Goal: Transaction & Acquisition: Obtain resource

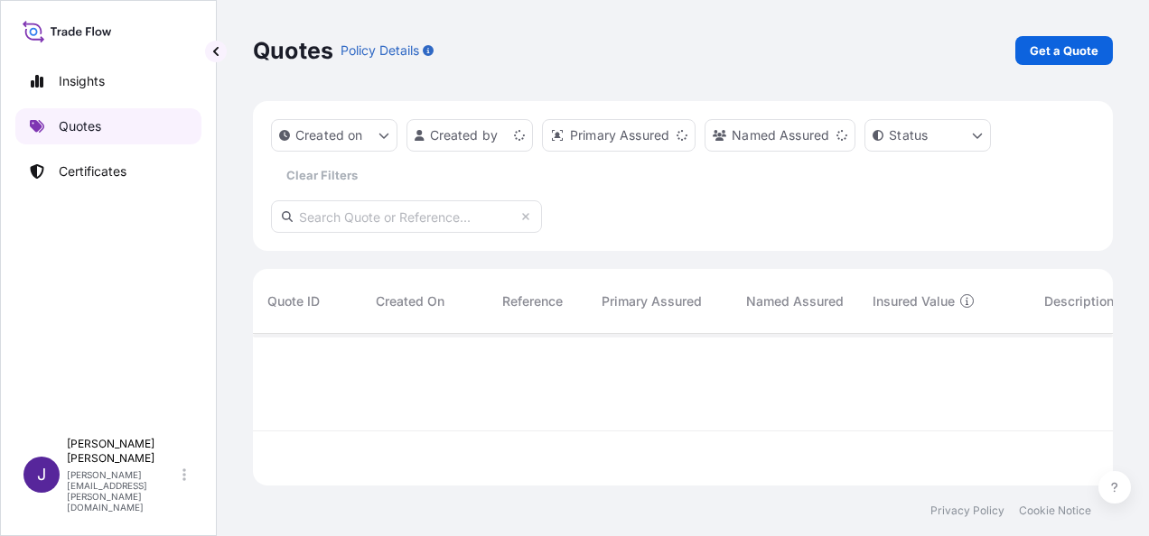
scroll to position [148, 845]
click at [1074, 55] on p "Get a Quote" at bounding box center [1063, 51] width 69 height 18
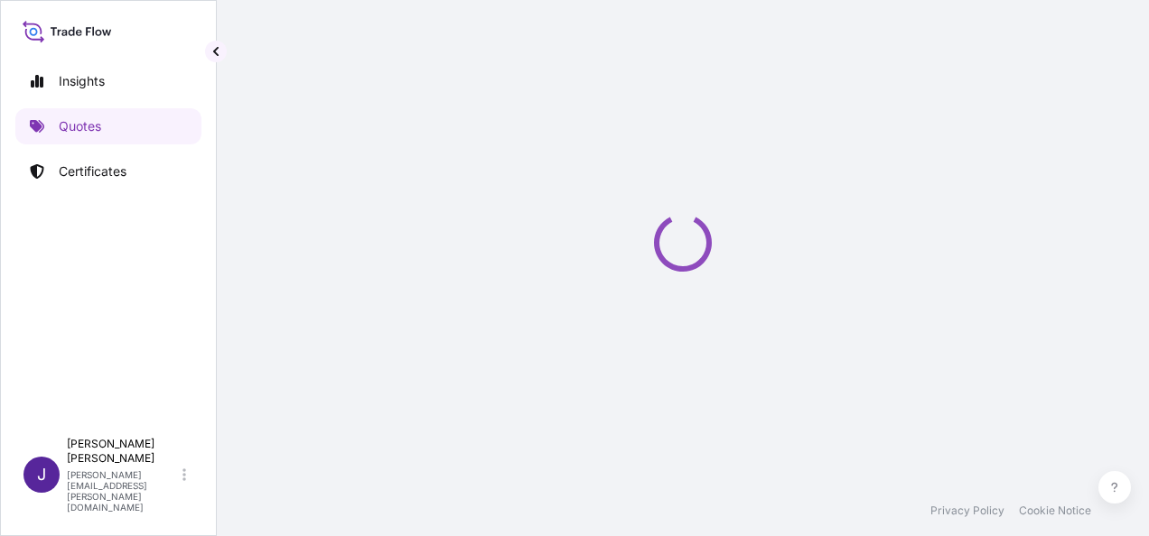
select select "Sea"
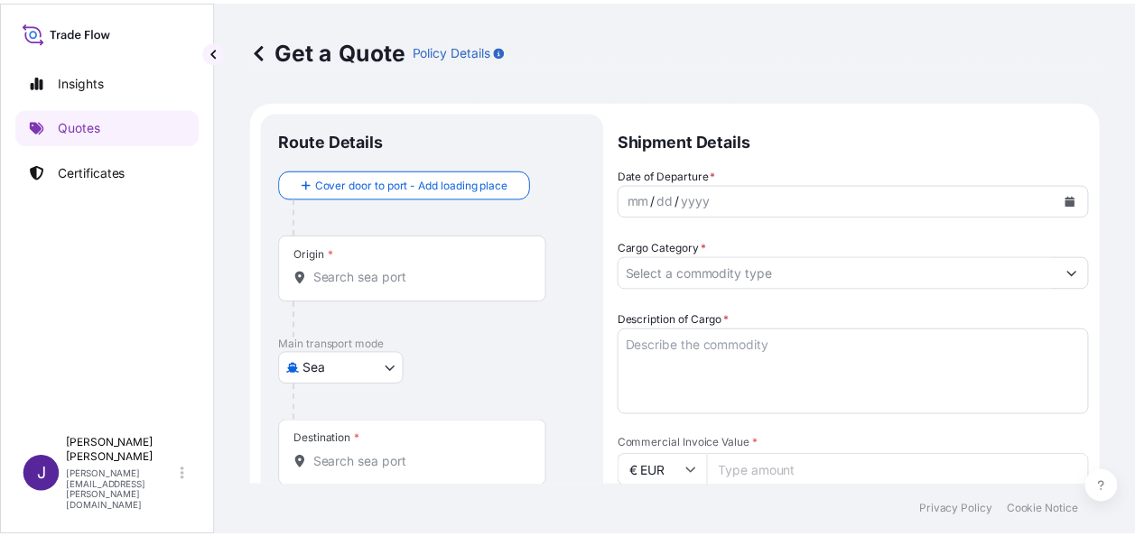
scroll to position [29, 0]
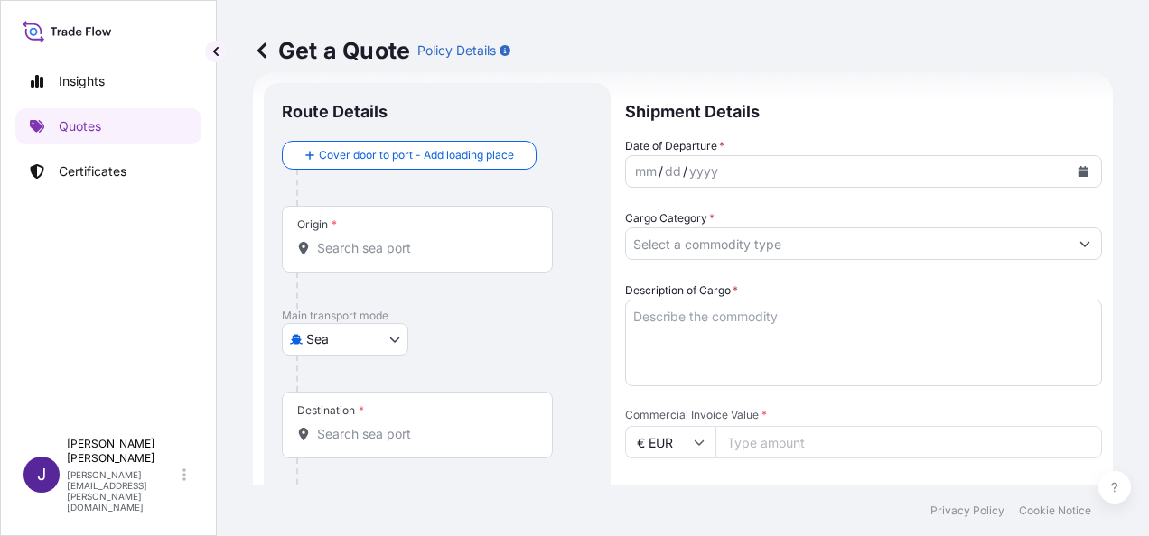
click at [415, 257] on div "Origin *" at bounding box center [417, 239] width 271 height 67
click at [415, 257] on input "Origin *" at bounding box center [423, 248] width 213 height 18
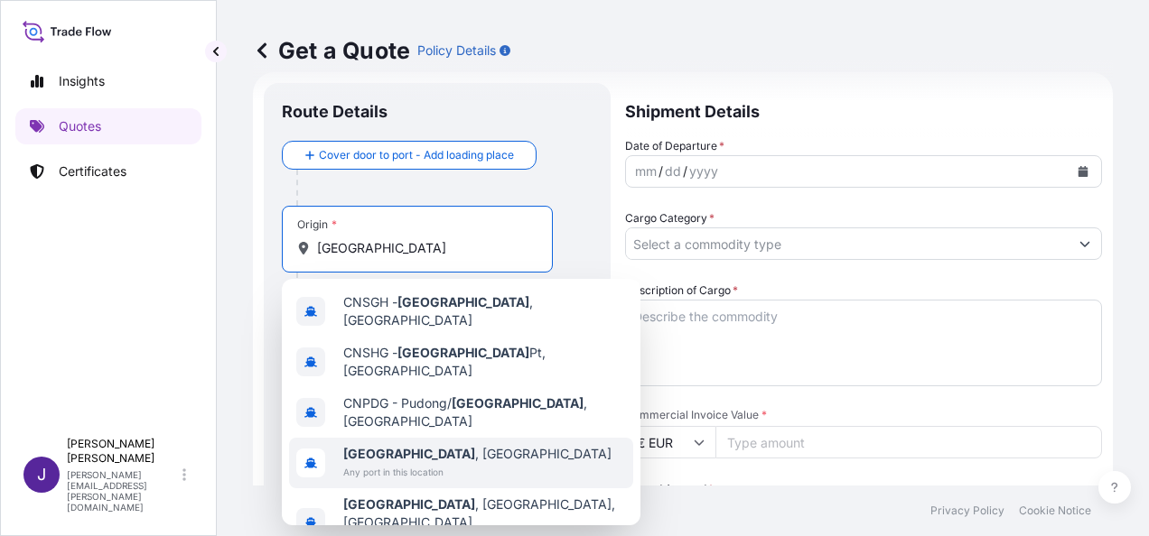
click at [399, 463] on span "Any port in this location" at bounding box center [477, 472] width 268 height 18
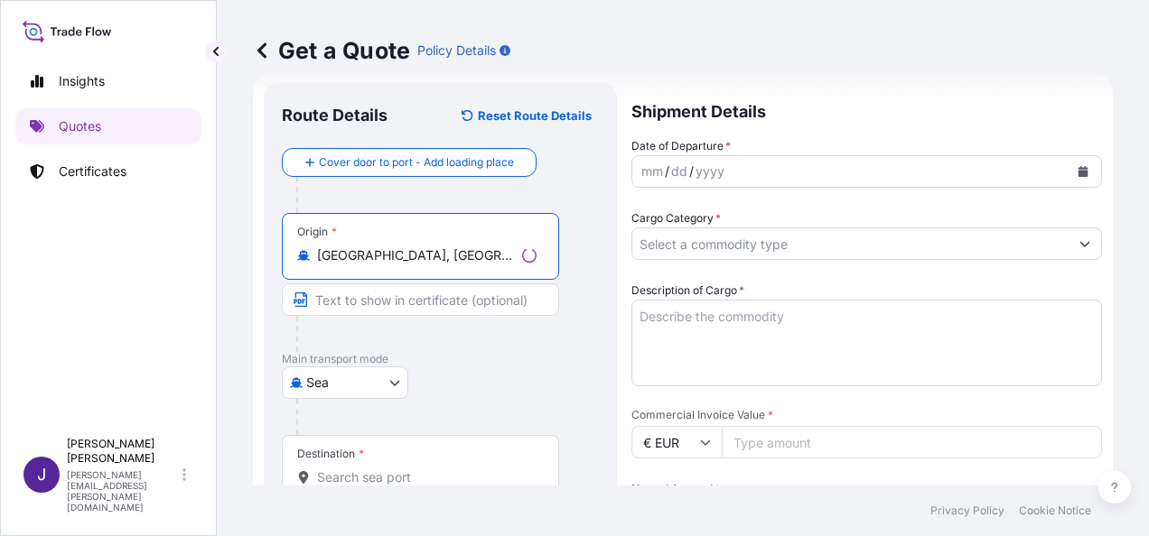
type input "[GEOGRAPHIC_DATA], [GEOGRAPHIC_DATA]"
click at [403, 478] on input "Destination *" at bounding box center [426, 478] width 219 height 18
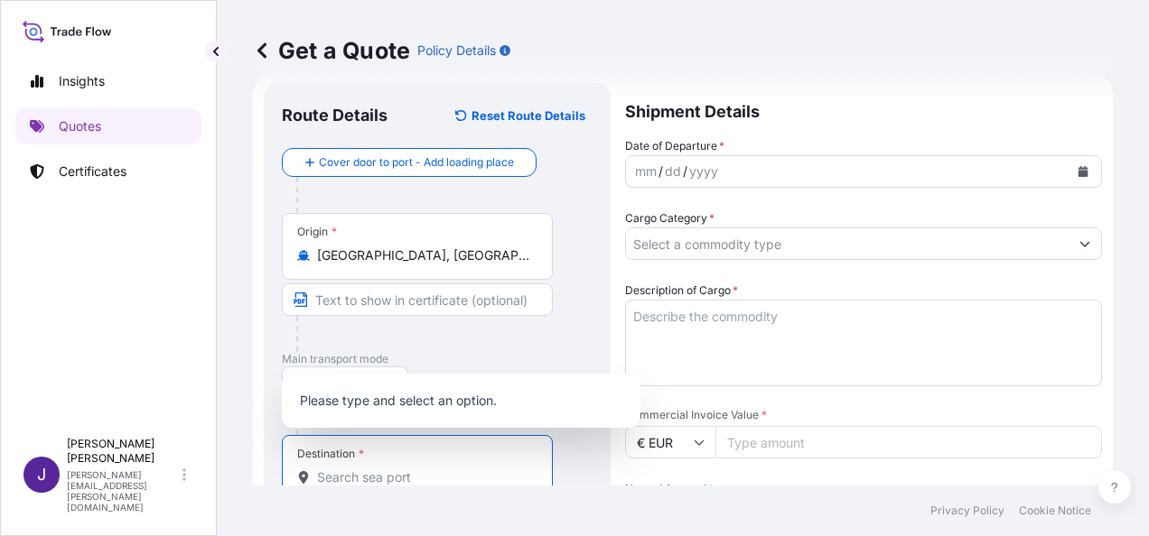
click at [423, 477] on input "Destination * Please select a destination" at bounding box center [423, 478] width 213 height 18
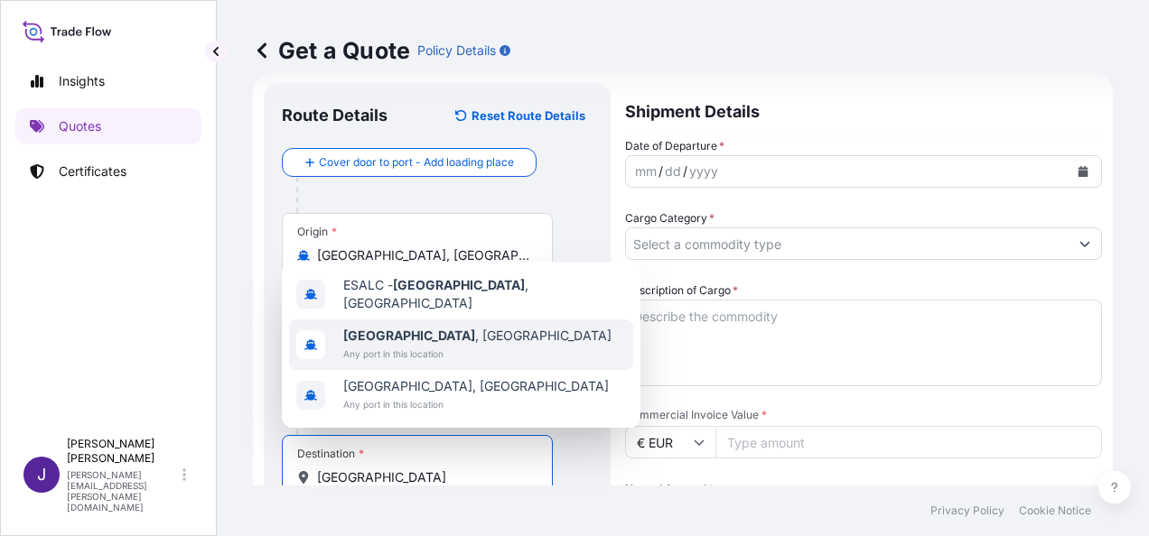
click at [403, 343] on span "[GEOGRAPHIC_DATA] , [GEOGRAPHIC_DATA]" at bounding box center [477, 336] width 268 height 18
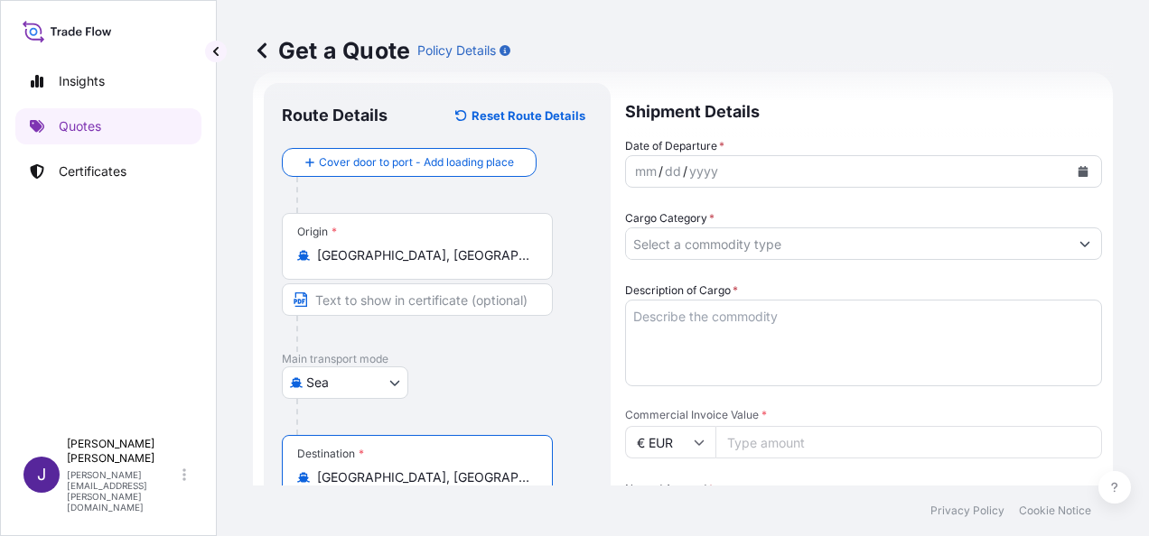
type input "[GEOGRAPHIC_DATA], [GEOGRAPHIC_DATA]"
click at [1078, 172] on icon "Calendar" at bounding box center [1083, 171] width 10 height 11
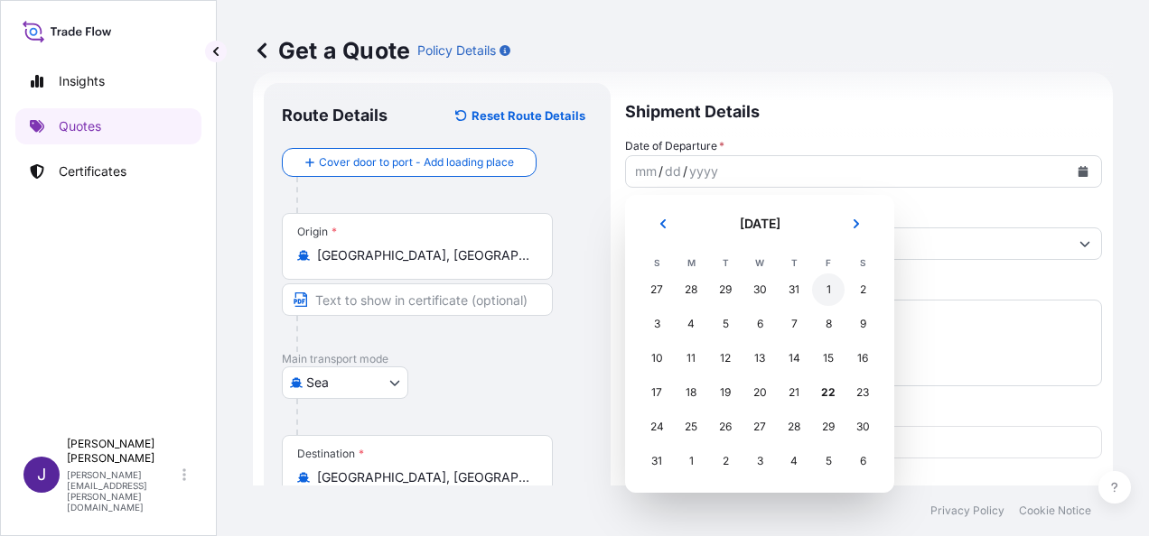
click at [831, 288] on div "1" at bounding box center [828, 290] width 33 height 33
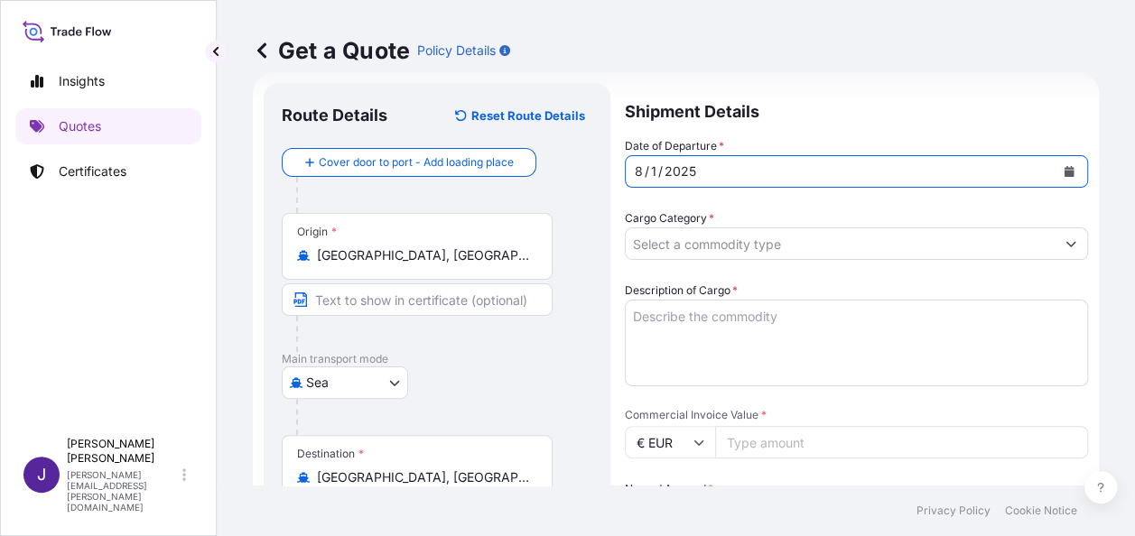
click at [832, 255] on input "Cargo Category *" at bounding box center [840, 244] width 429 height 33
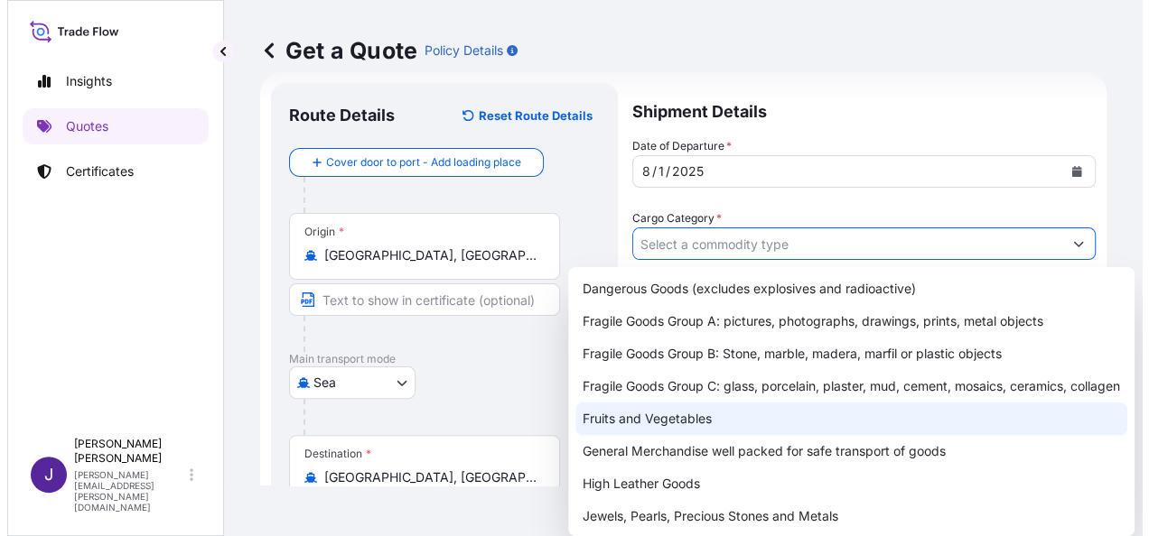
scroll to position [90, 0]
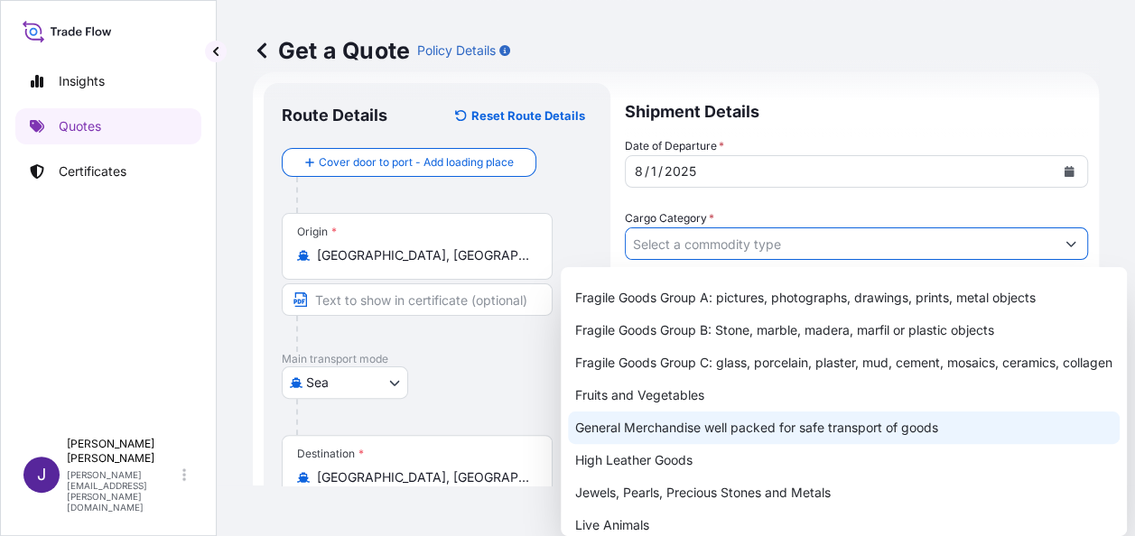
click at [675, 444] on div "General Merchandise well packed for safe transport of goods" at bounding box center [844, 428] width 552 height 33
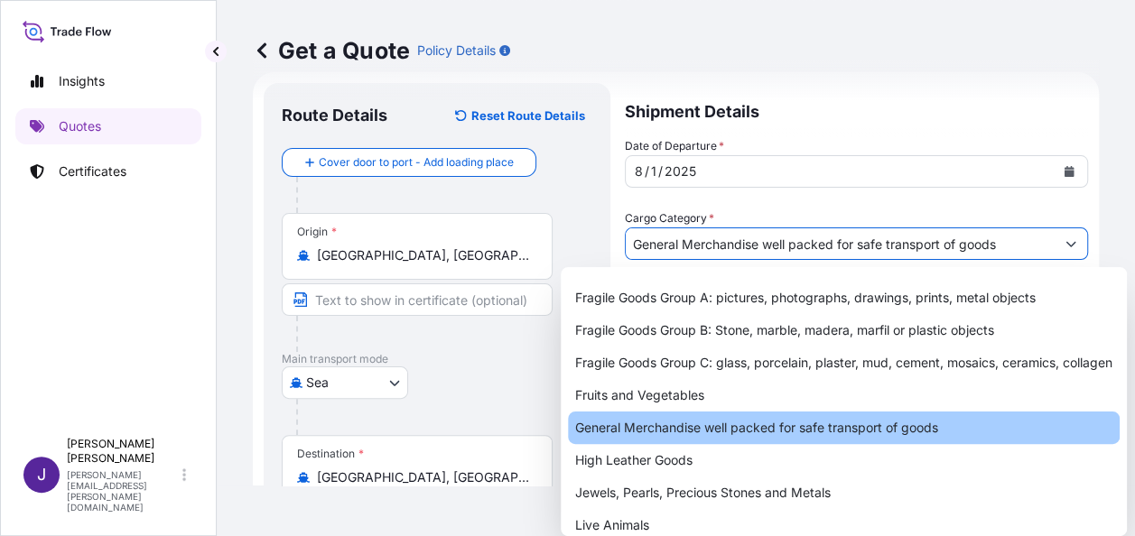
type input "General Merchandise well packed for safe transport of goods"
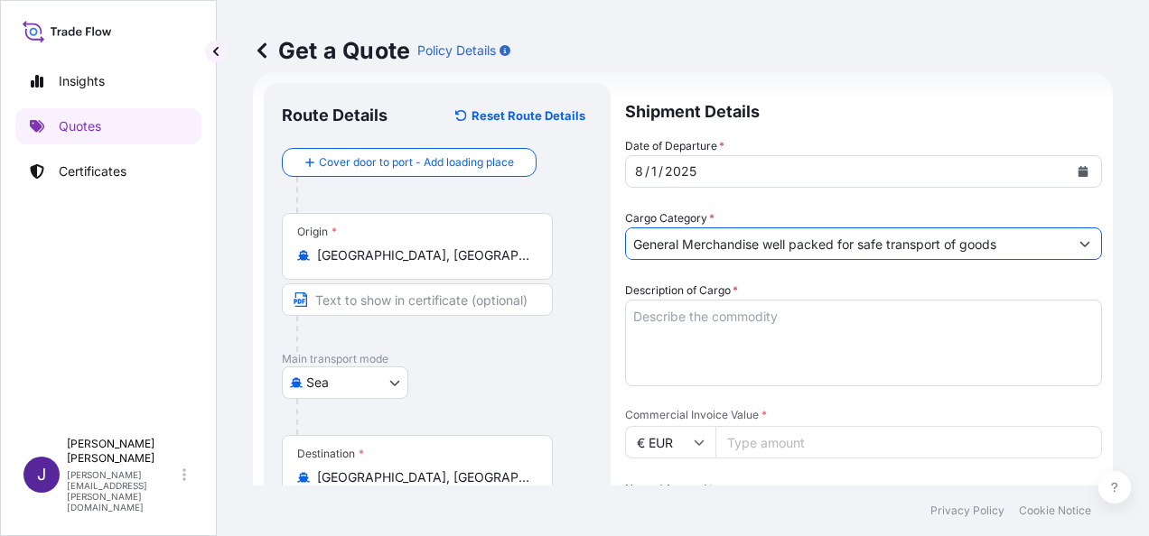
drag, startPoint x: 749, startPoint y: 304, endPoint x: 758, endPoint y: 327, distance: 24.7
click at [749, 304] on textarea "Description of Cargo *" at bounding box center [863, 343] width 477 height 87
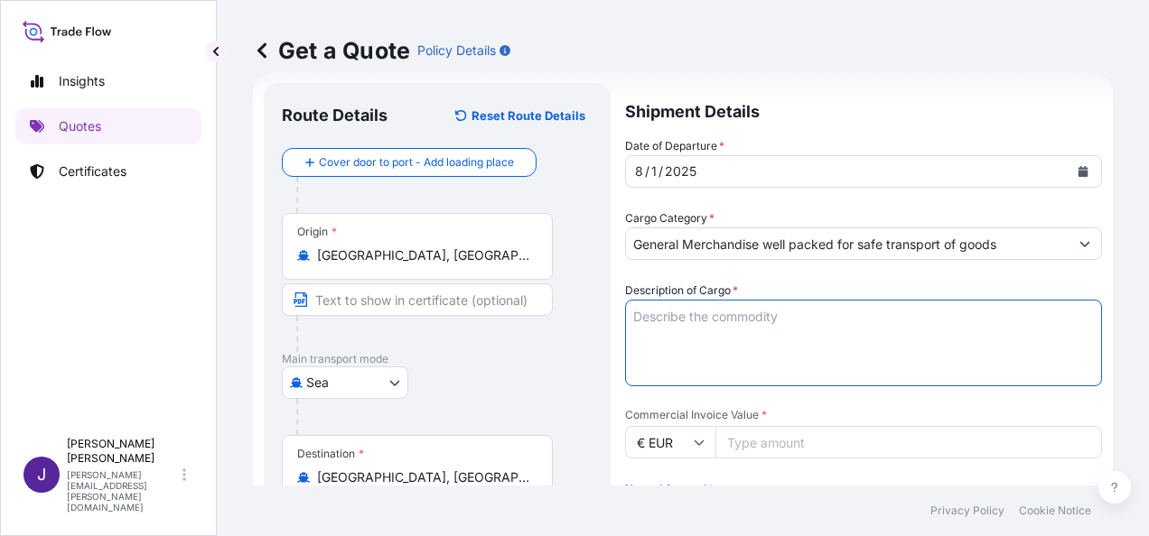
click at [649, 318] on textarea "Description of Cargo *" at bounding box center [863, 343] width 477 height 87
paste textarea "Pure Nickel wire"
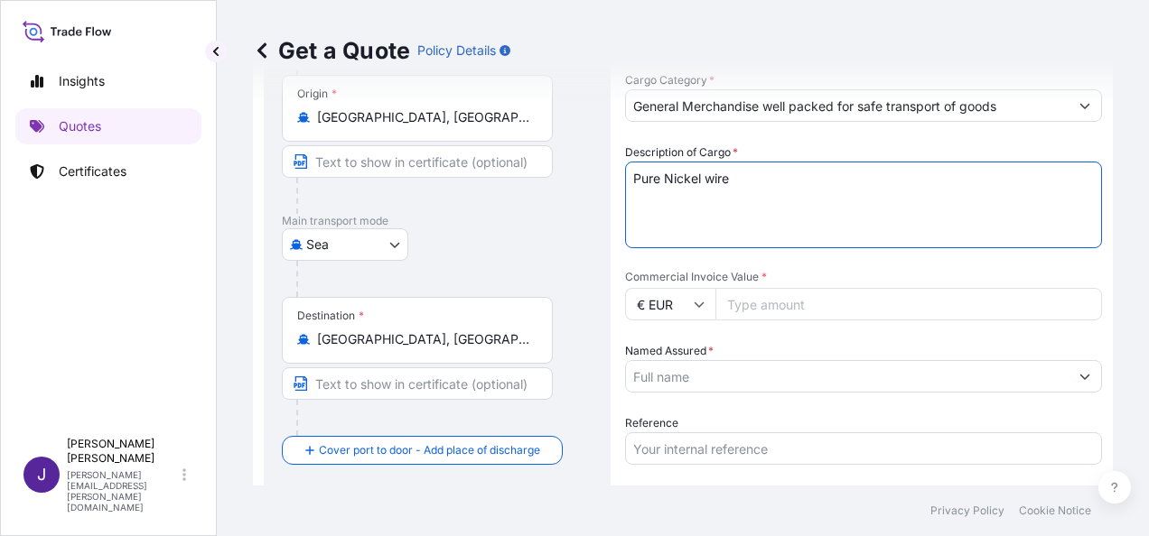
scroll to position [209, 0]
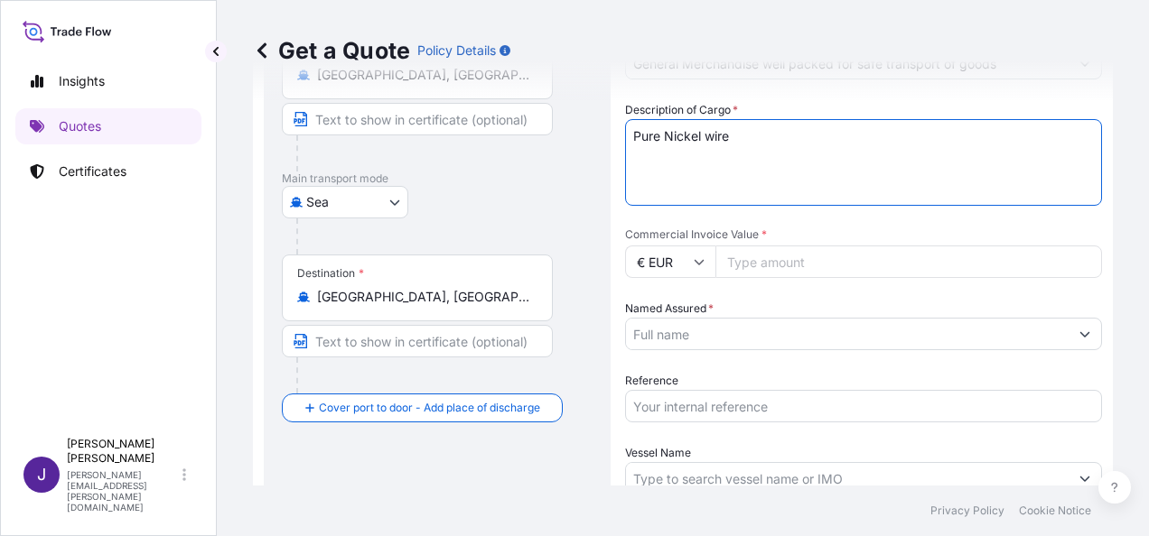
type textarea "Pure Nickel wire"
drag, startPoint x: 866, startPoint y: 264, endPoint x: 898, endPoint y: 378, distance: 119.2
click at [865, 264] on input "Commercial Invoice Value *" at bounding box center [908, 262] width 386 height 33
type input "29914.12"
click at [853, 340] on input "Named Assured *" at bounding box center [847, 334] width 442 height 33
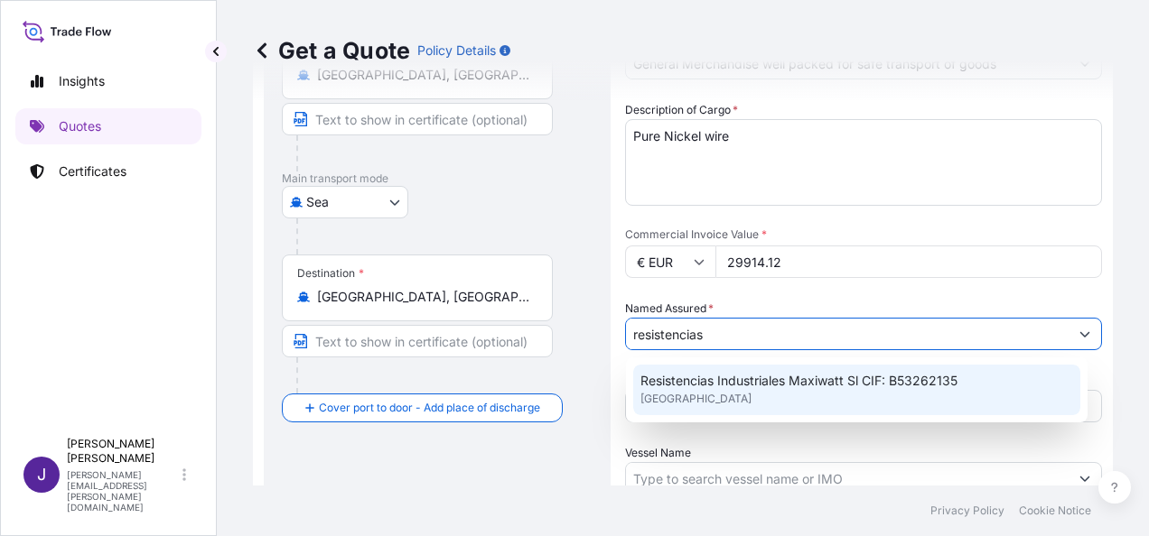
click at [780, 391] on div "Resistencias Industriales Maxiwatt Sl CIF: B53262135 [GEOGRAPHIC_DATA]" at bounding box center [856, 390] width 447 height 51
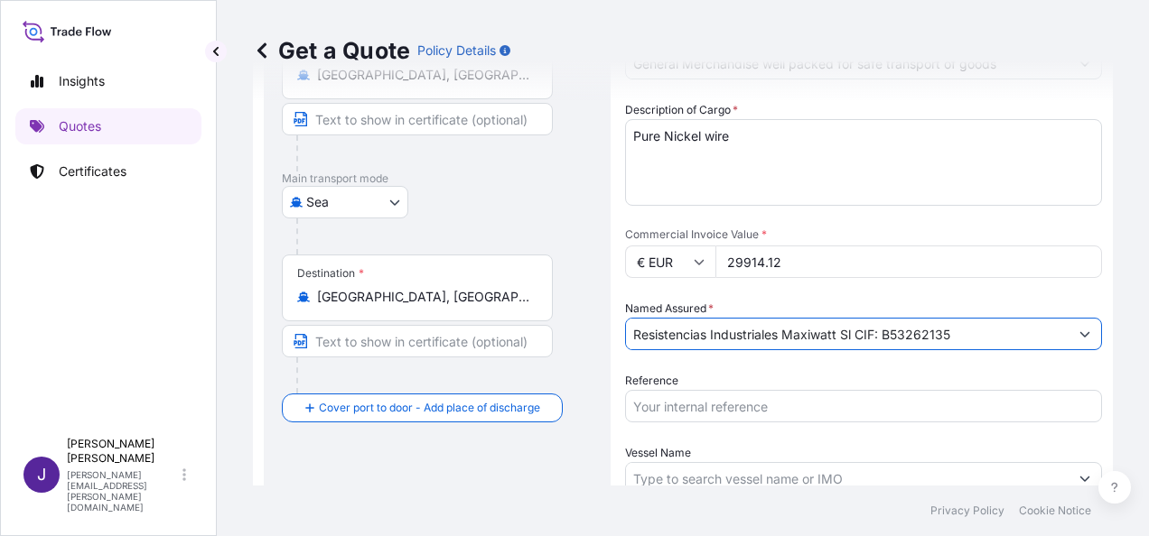
type input "Resistencias Industriales Maxiwatt Sl CIF: B53262135"
click at [782, 404] on input "Reference" at bounding box center [863, 406] width 477 height 33
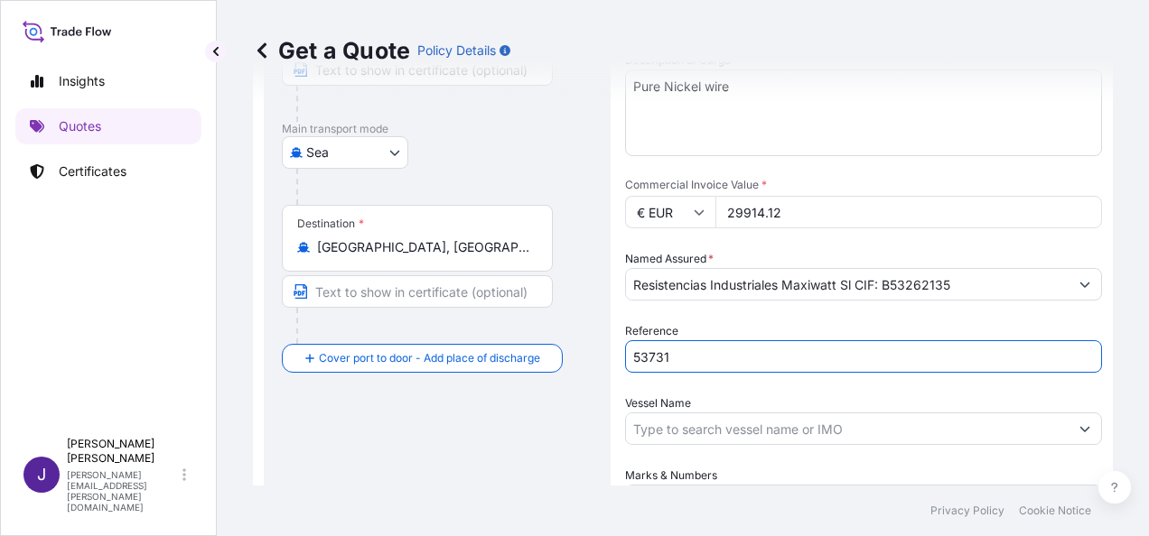
scroll to position [300, 0]
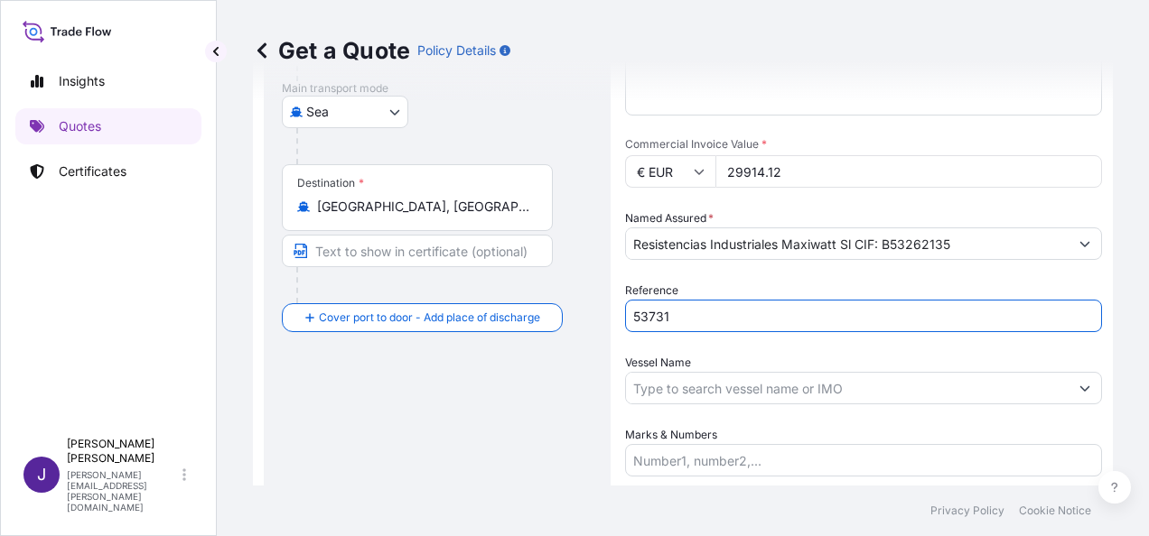
type input "53731"
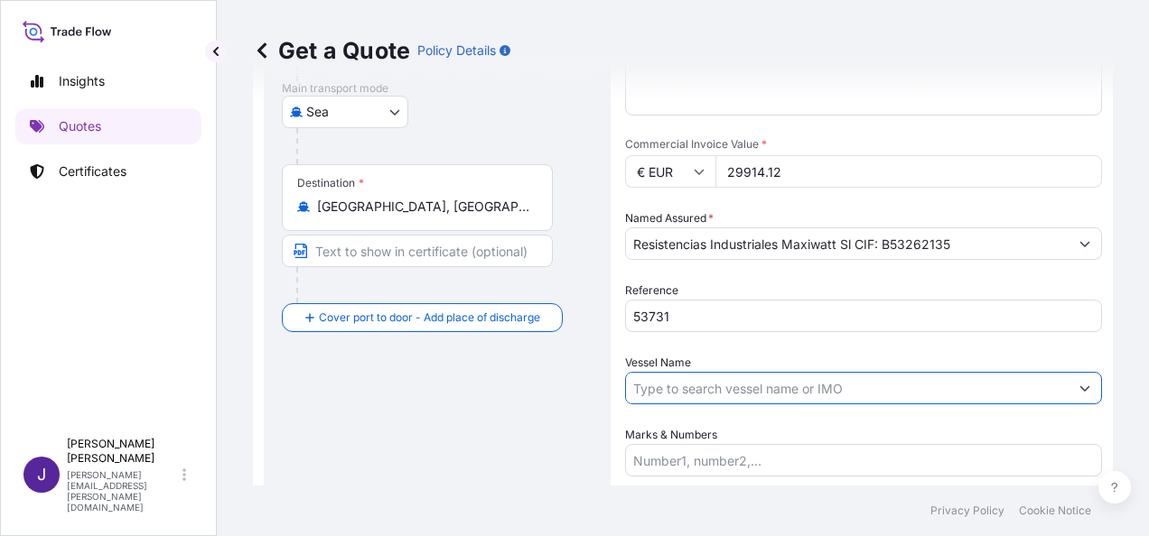
click at [876, 381] on input "Vessel Name" at bounding box center [847, 388] width 442 height 33
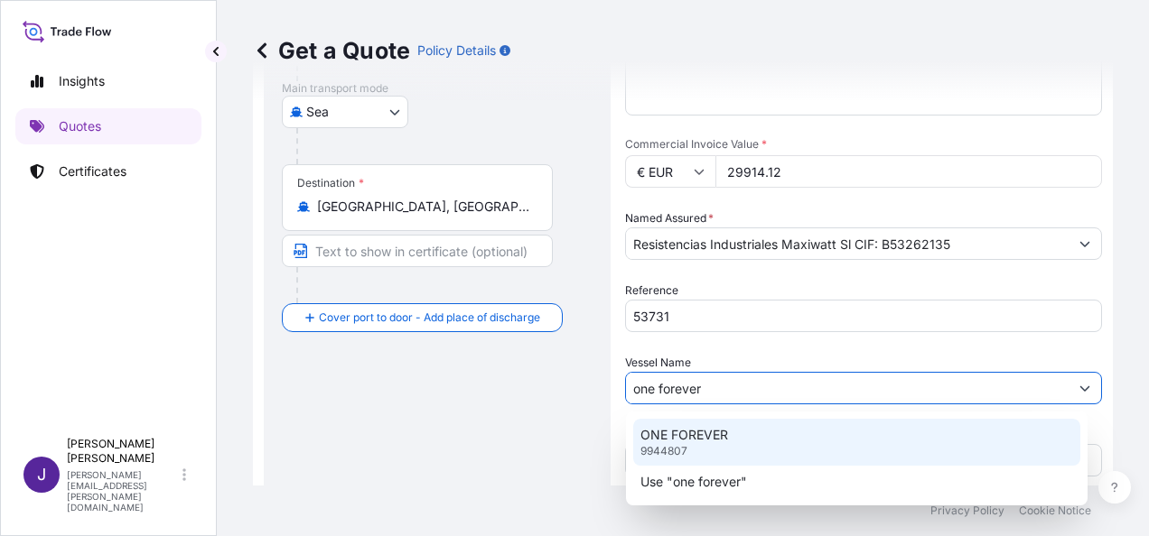
click at [768, 452] on div "ONE FOREVER 9944807" at bounding box center [856, 442] width 447 height 47
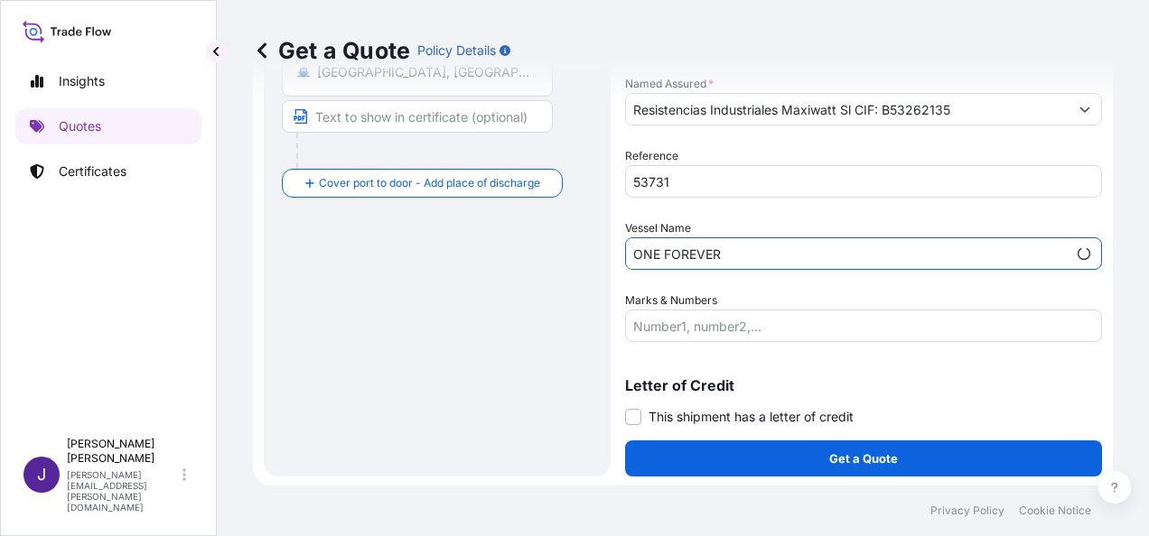
scroll to position [435, 0]
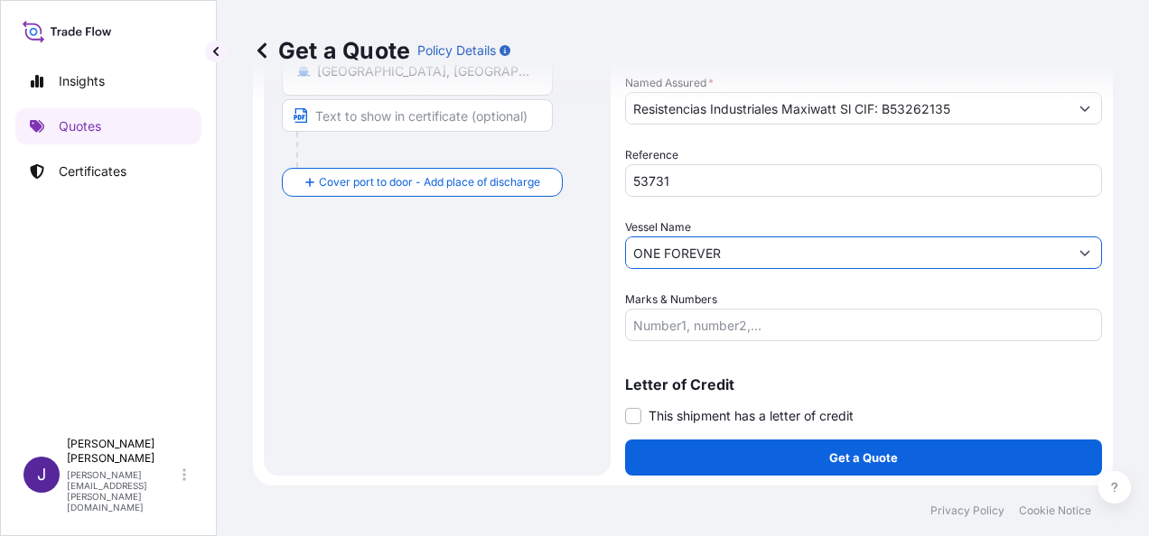
type input "ONE FOREVER"
click at [632, 416] on span at bounding box center [633, 416] width 16 height 16
click at [625, 406] on input "This shipment has a letter of credit" at bounding box center [625, 406] width 0 height 0
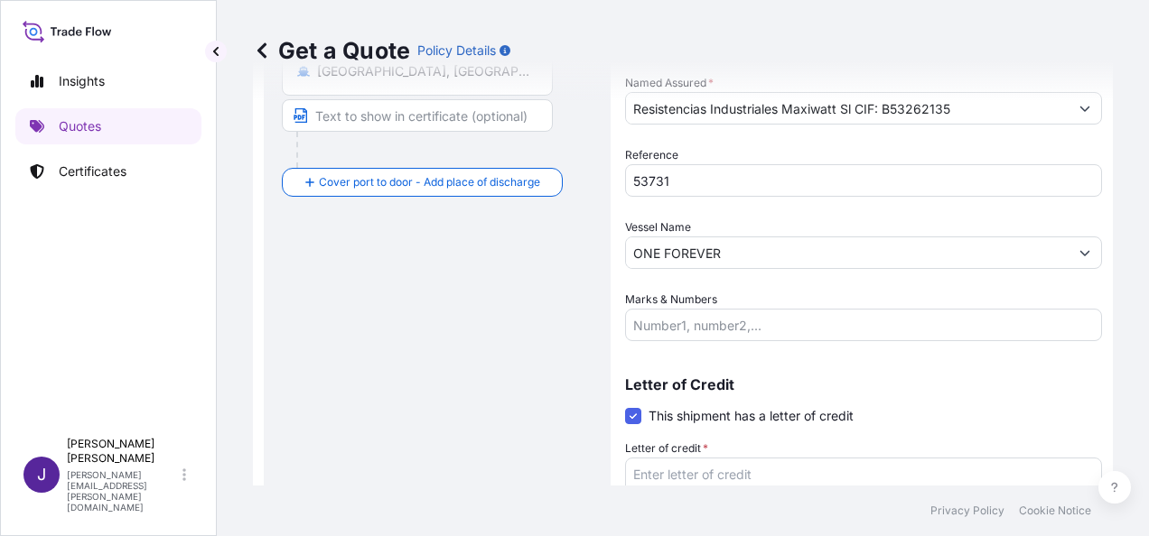
click at [683, 470] on textarea "Letter of credit *" at bounding box center [863, 501] width 477 height 87
paste textarea "RESISTENCIAS INDUSTRIALES MAXIWATT S.L. [STREET_ADDRESS][PERSON_NAME]. INDUSTRI…"
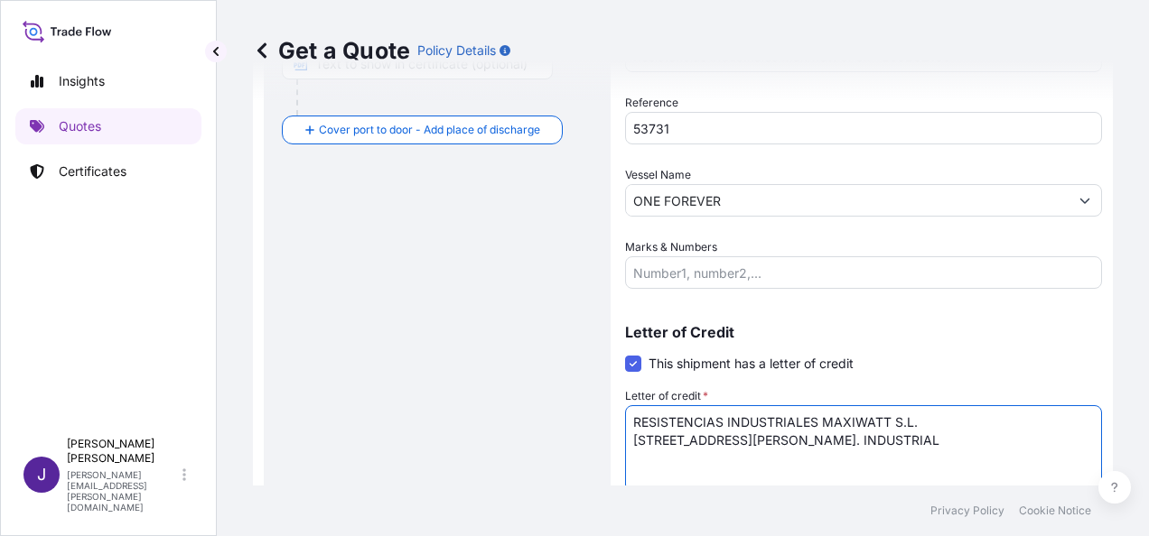
scroll to position [572, 0]
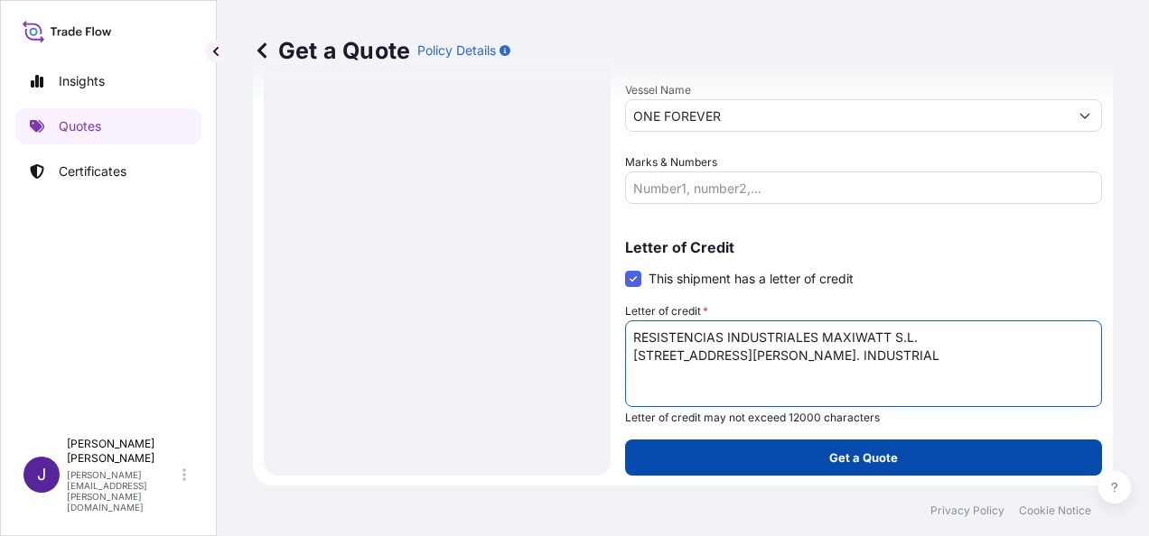
type textarea "RESISTENCIAS INDUSTRIALES MAXIWATT S.L. [STREET_ADDRESS][PERSON_NAME]. INDUSTRI…"
click at [938, 466] on button "Get a Quote" at bounding box center [863, 458] width 477 height 36
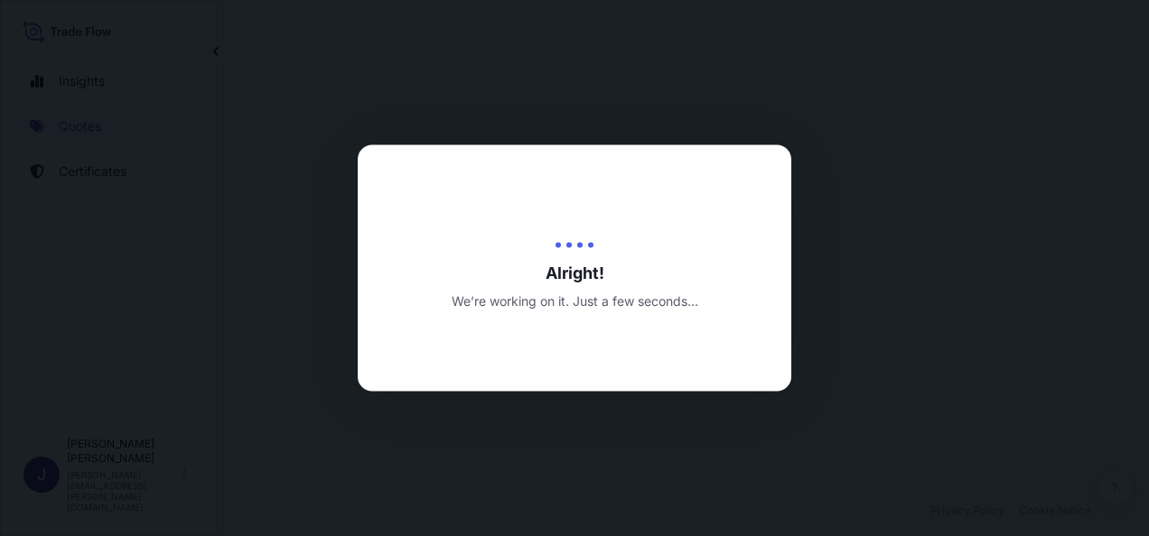
select select "Sea"
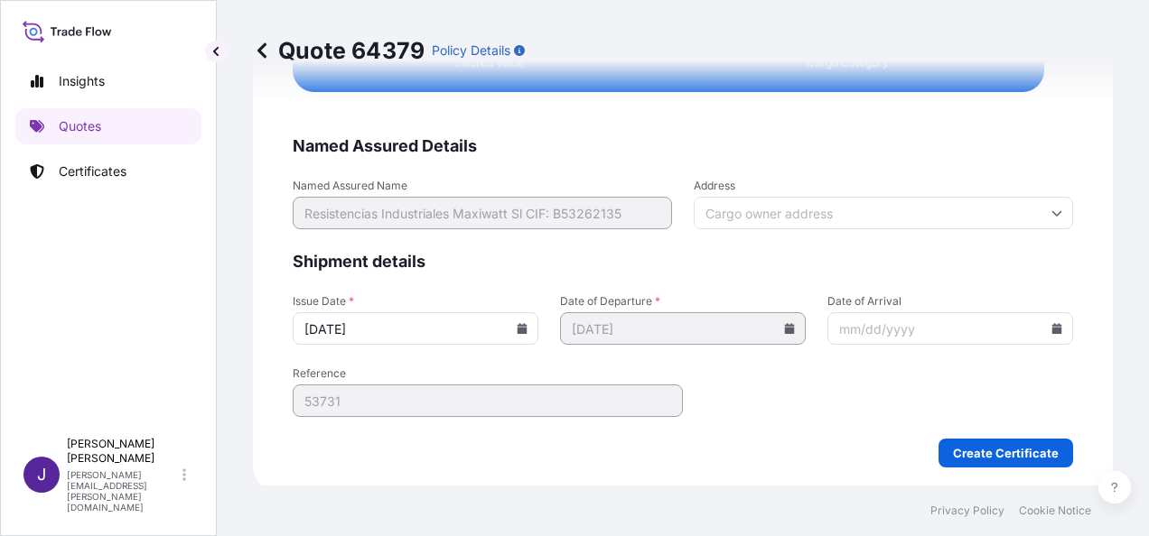
scroll to position [3687, 0]
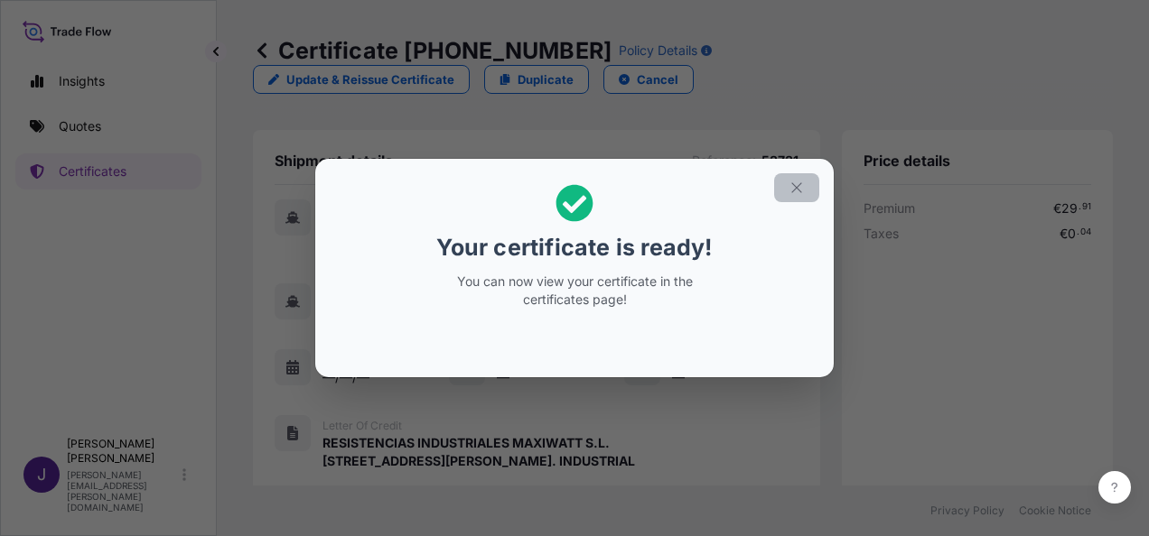
click at [802, 191] on icon "button" at bounding box center [796, 188] width 16 height 16
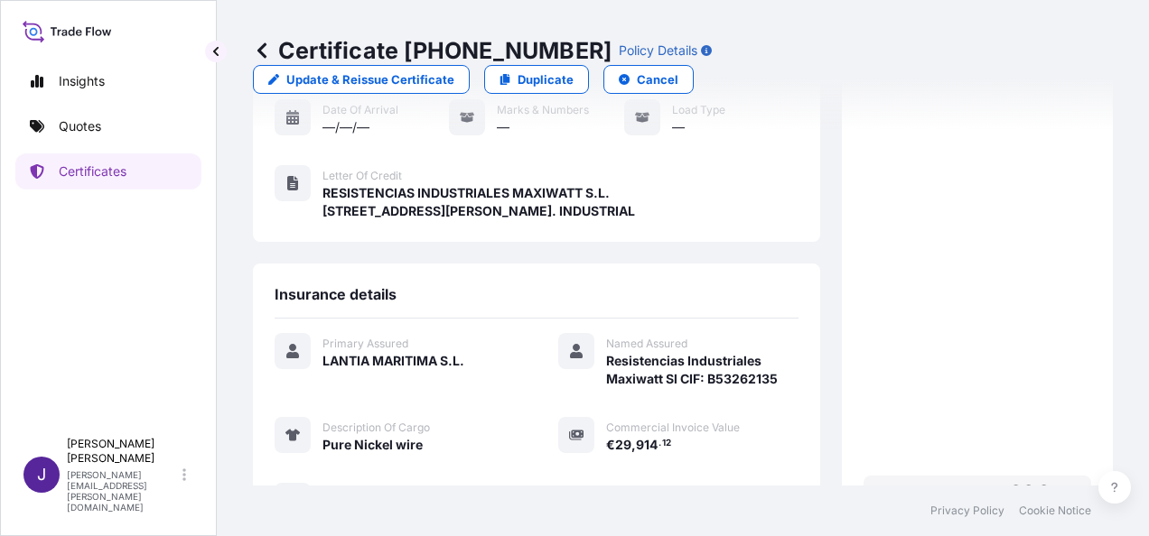
scroll to position [446, 0]
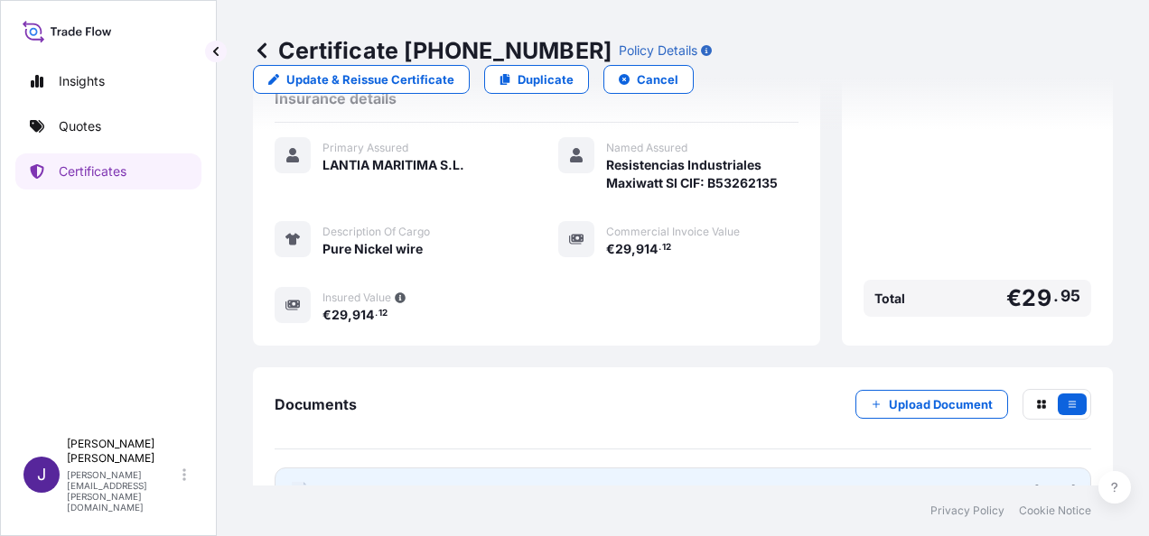
click at [414, 468] on link "PDF Certificate [DATE]" at bounding box center [682, 491] width 816 height 47
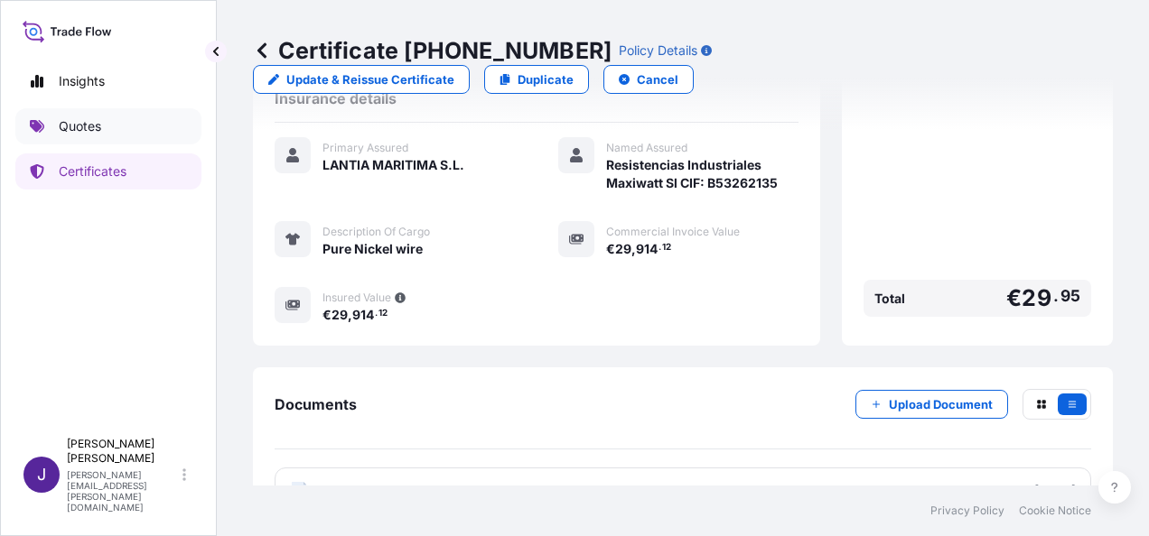
click at [79, 129] on p "Quotes" at bounding box center [80, 126] width 42 height 18
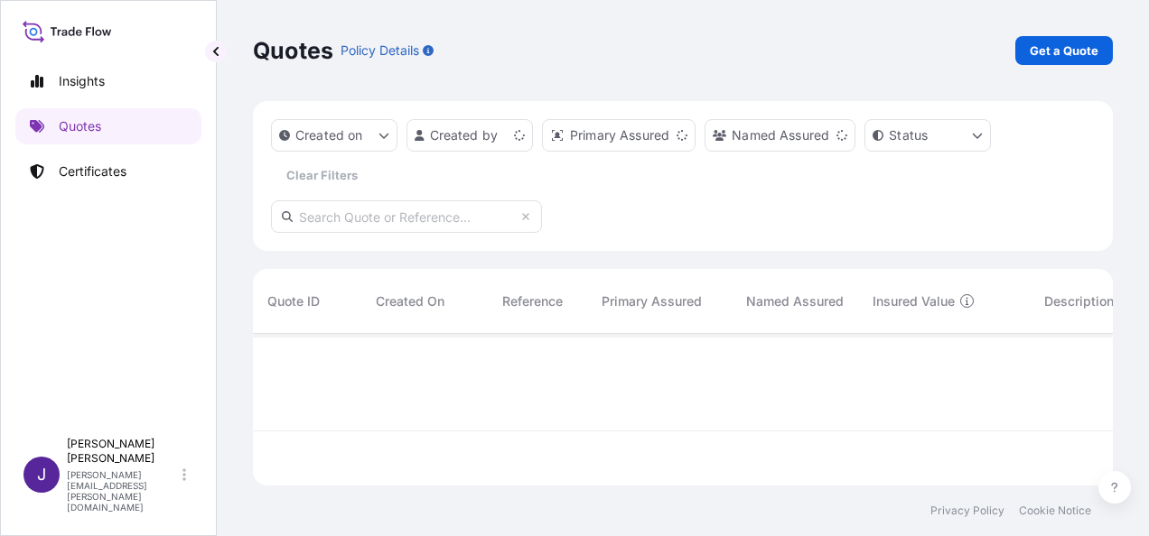
scroll to position [148, 845]
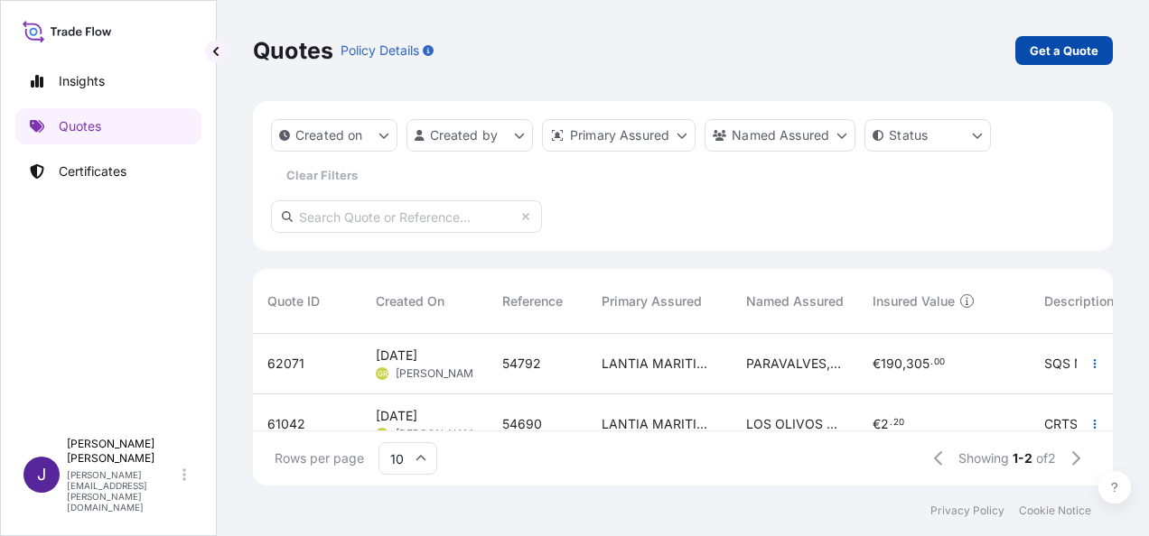
click at [1079, 60] on link "Get a Quote" at bounding box center [1064, 50] width 98 height 29
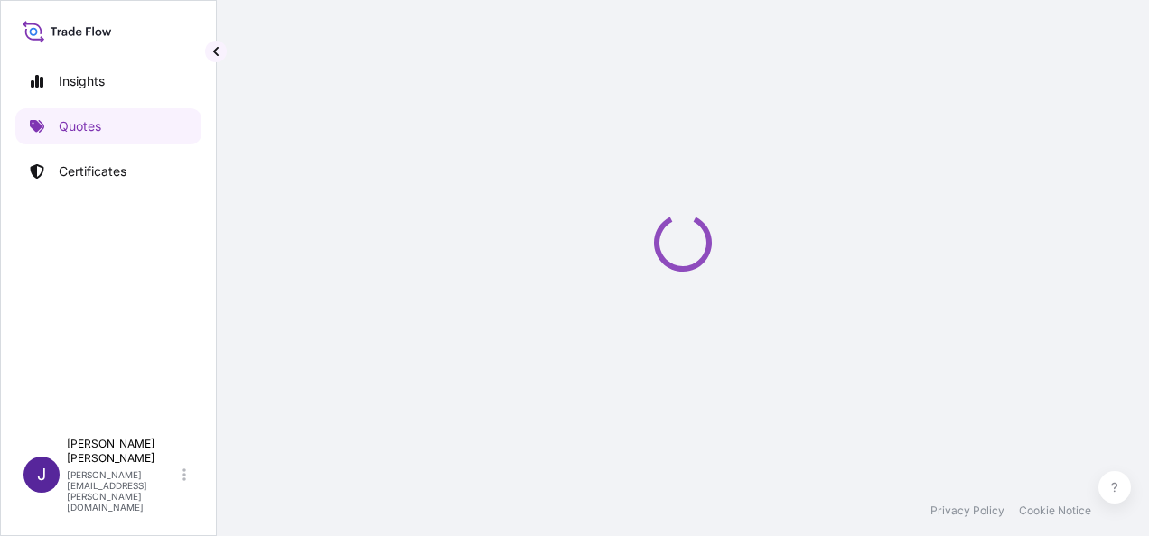
scroll to position [29, 0]
select select "Sea"
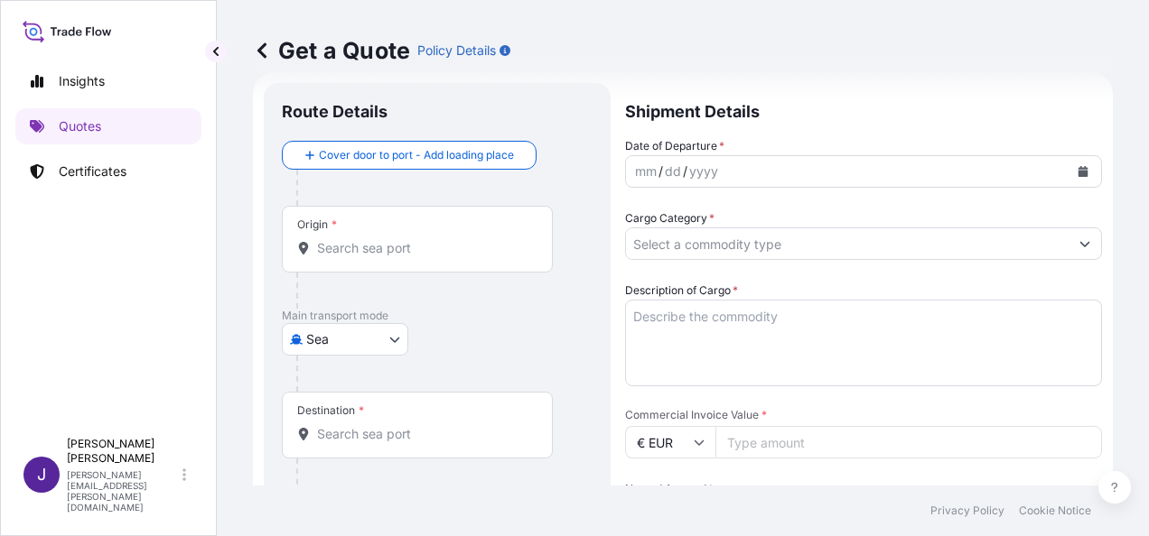
click at [440, 262] on div "Origin *" at bounding box center [417, 239] width 271 height 67
click at [440, 257] on input "Origin *" at bounding box center [423, 248] width 213 height 18
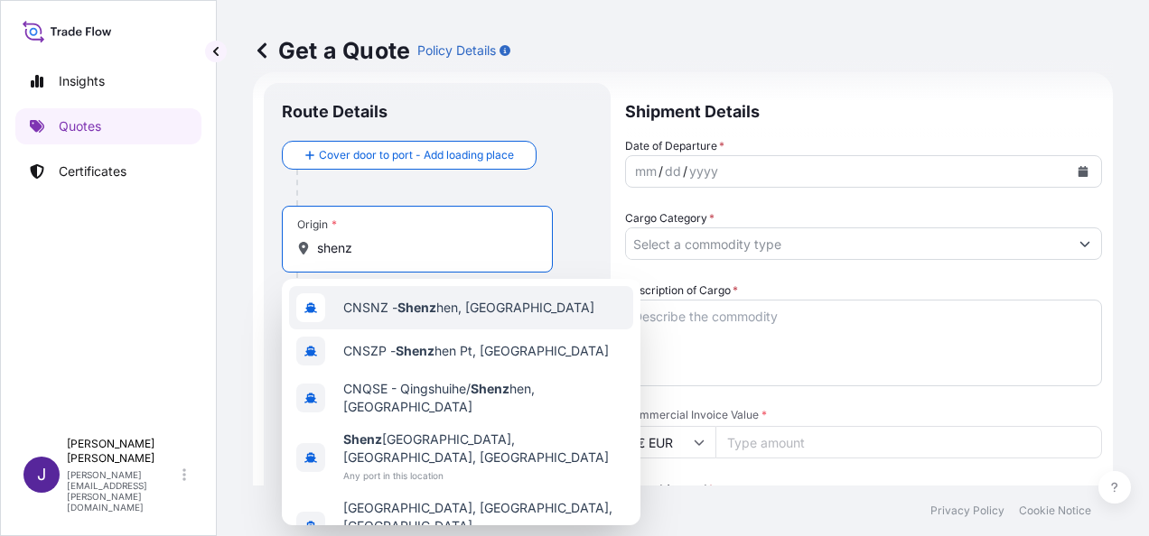
type input "shenz"
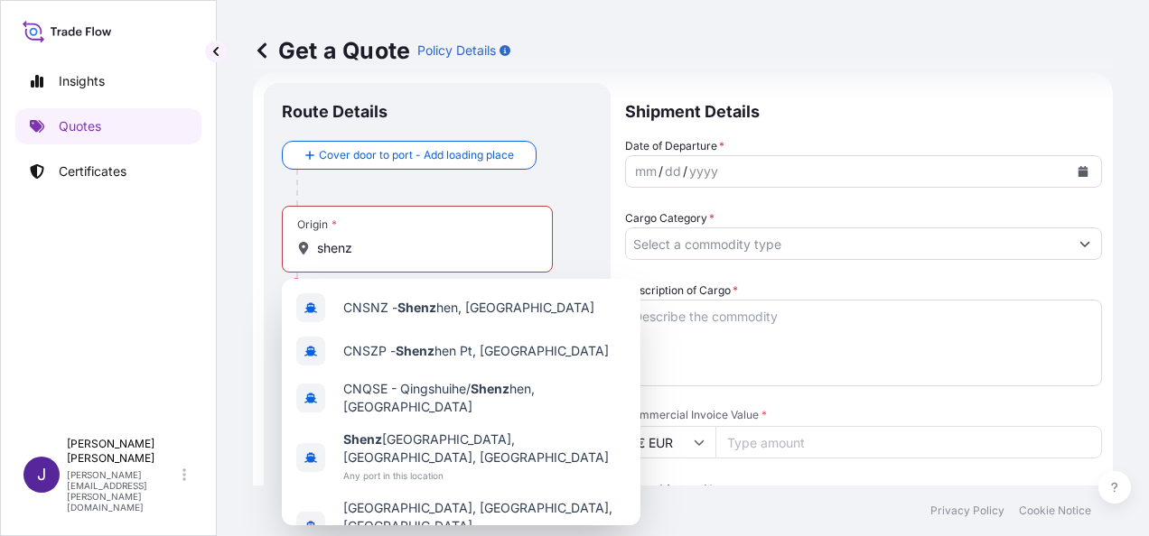
click at [582, 209] on div "Origin * shenz Please select an origin" at bounding box center [437, 257] width 311 height 103
drag, startPoint x: 364, startPoint y: 244, endPoint x: 264, endPoint y: 251, distance: 100.5
click at [262, 243] on form "Route Details Cover door to port - Add loading place Place of loading Road / In…" at bounding box center [683, 482] width 860 height 821
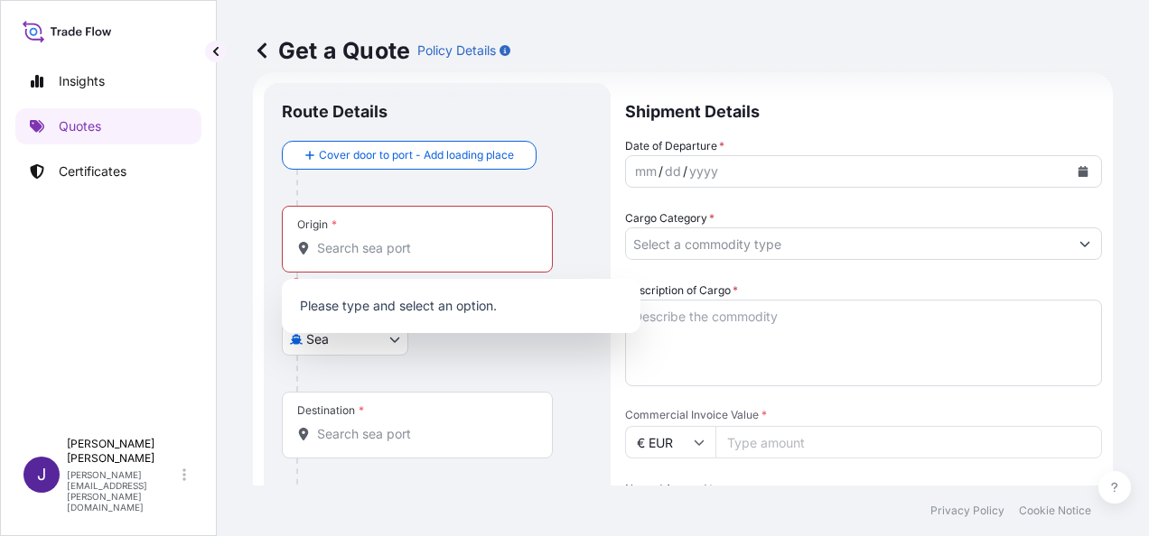
drag, startPoint x: 576, startPoint y: 237, endPoint x: 542, endPoint y: 293, distance: 66.4
click at [575, 237] on div "Origin * Please select an origin" at bounding box center [437, 257] width 311 height 103
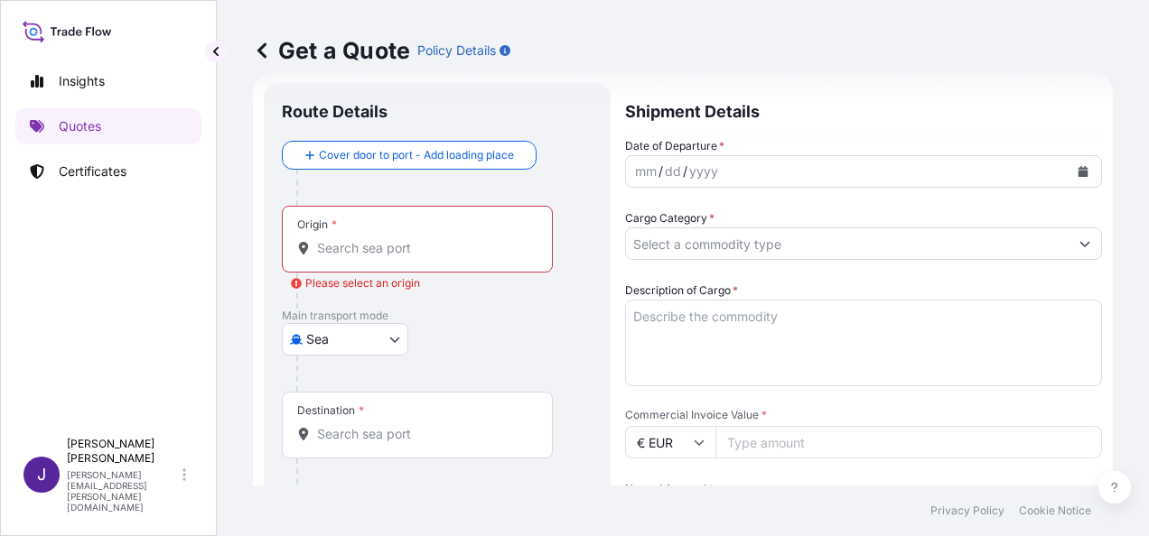
click at [379, 339] on body "10 options available. 3 options available. 0 options available. 5 options avail…" at bounding box center [574, 268] width 1149 height 536
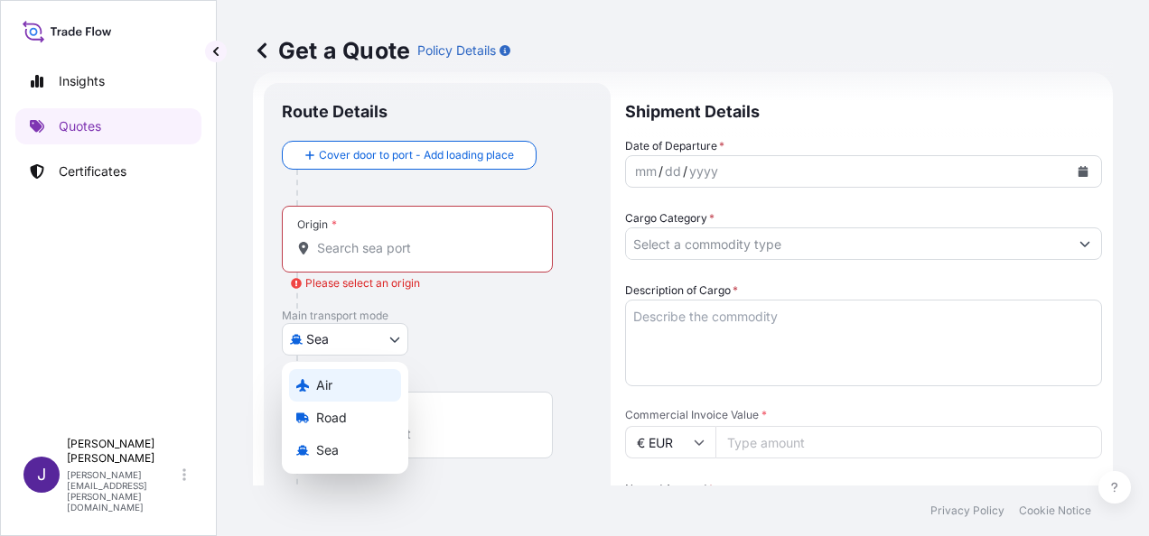
click at [330, 388] on span "Air" at bounding box center [324, 386] width 16 height 18
select select "Air"
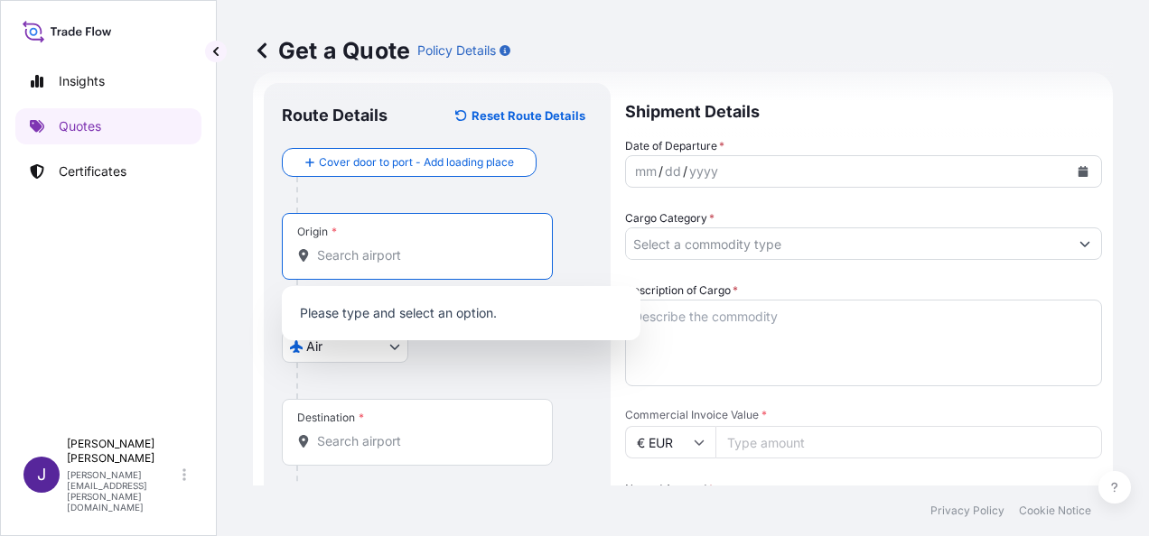
click at [376, 255] on input "Origin *" at bounding box center [423, 256] width 213 height 18
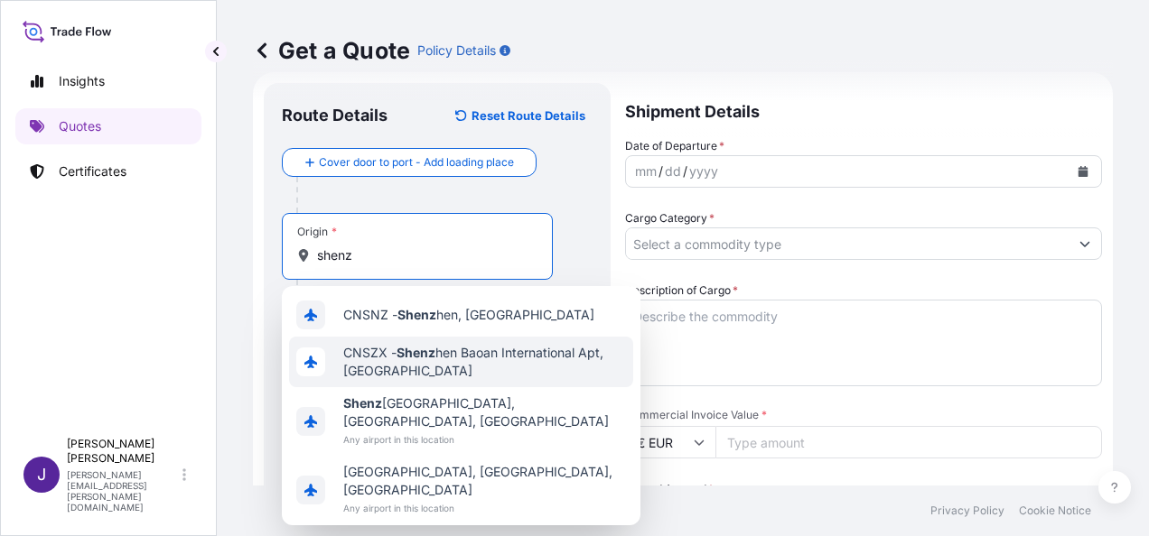
click at [414, 360] on span "CNSZX - Shenz hen Baoan International Apt, [GEOGRAPHIC_DATA]" at bounding box center [484, 362] width 283 height 36
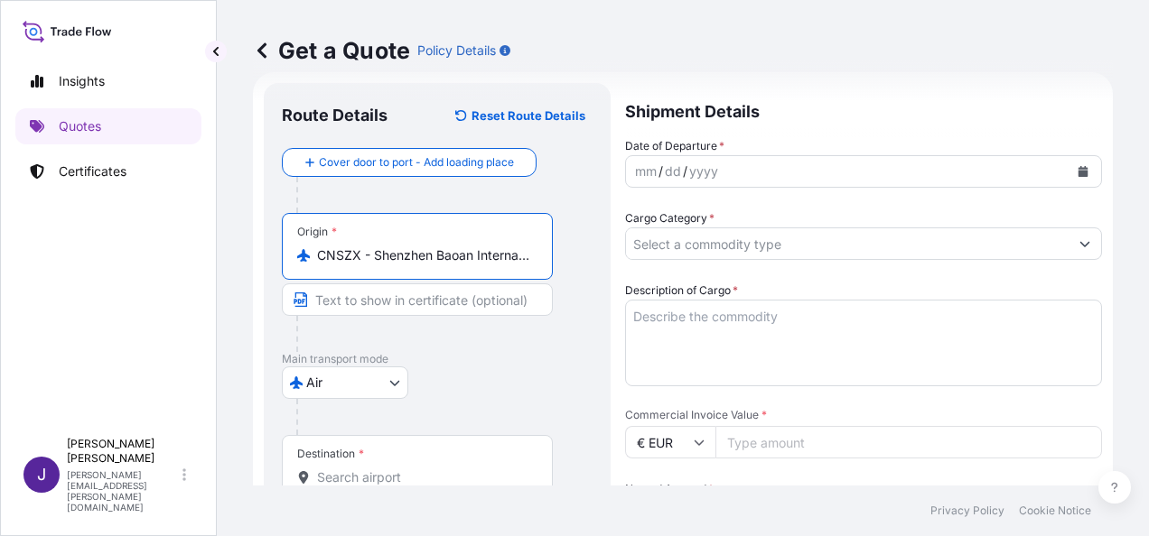
type input "CNSZX - Shenzhen Baoan International Apt, [GEOGRAPHIC_DATA]"
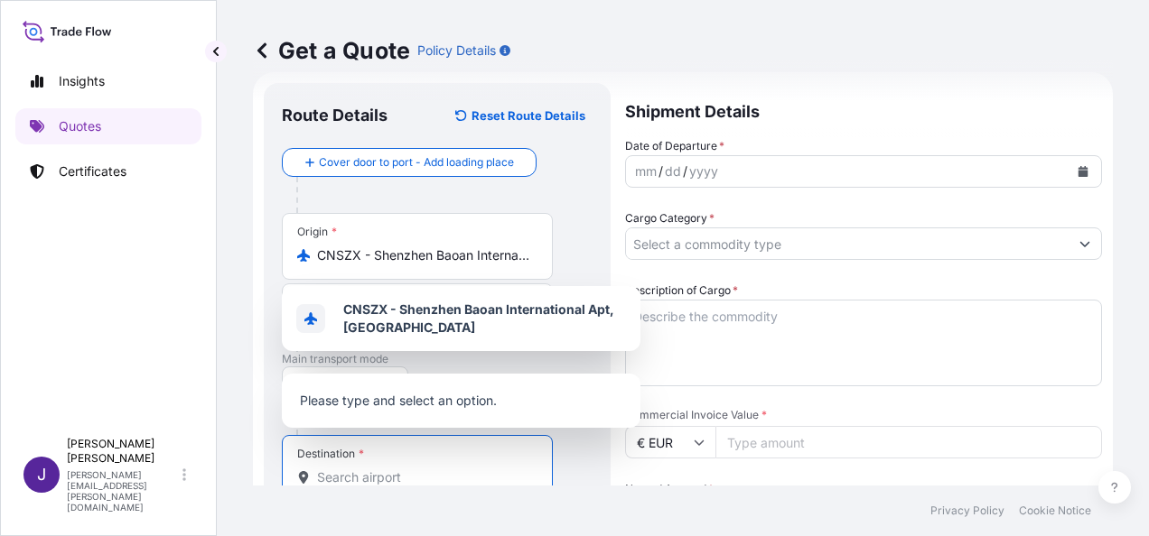
click at [399, 473] on input "Destination *" at bounding box center [423, 478] width 213 height 18
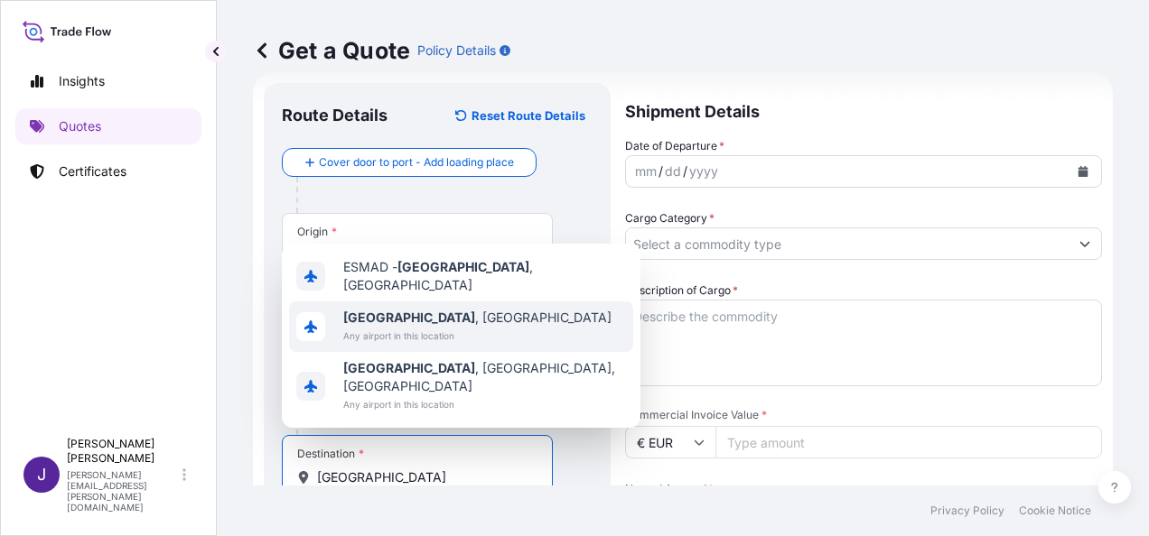
click at [412, 345] on span "Any airport in this location" at bounding box center [477, 336] width 268 height 18
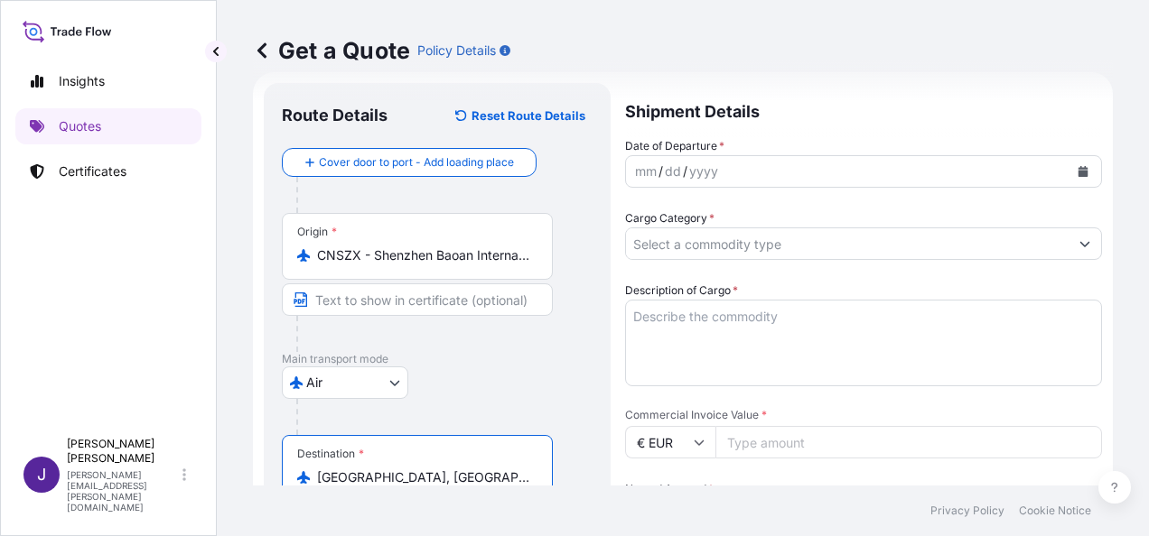
type input "[GEOGRAPHIC_DATA], [GEOGRAPHIC_DATA]"
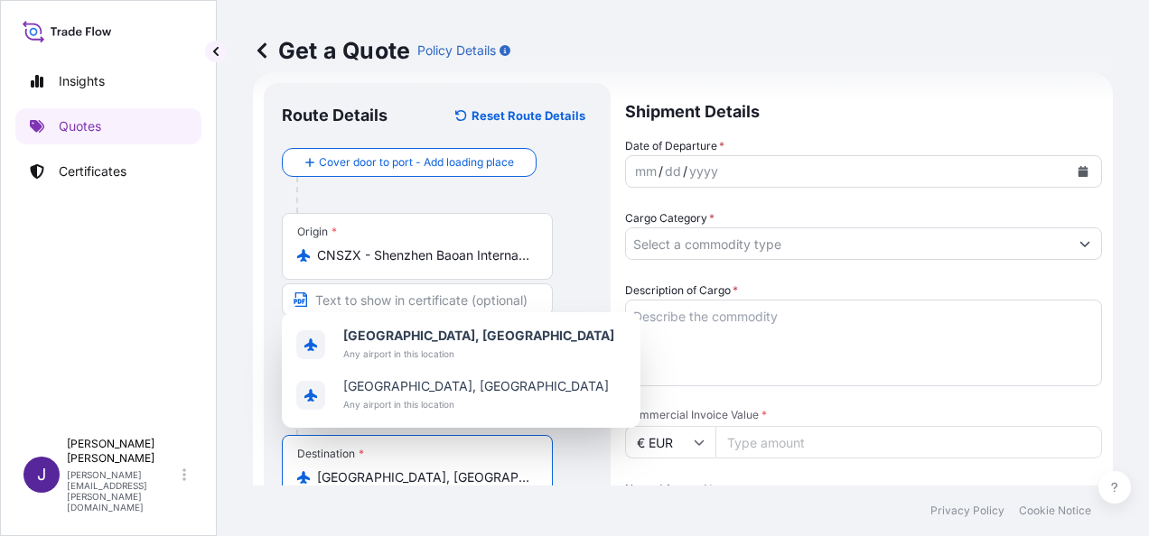
click at [1078, 168] on icon "Calendar" at bounding box center [1083, 171] width 10 height 11
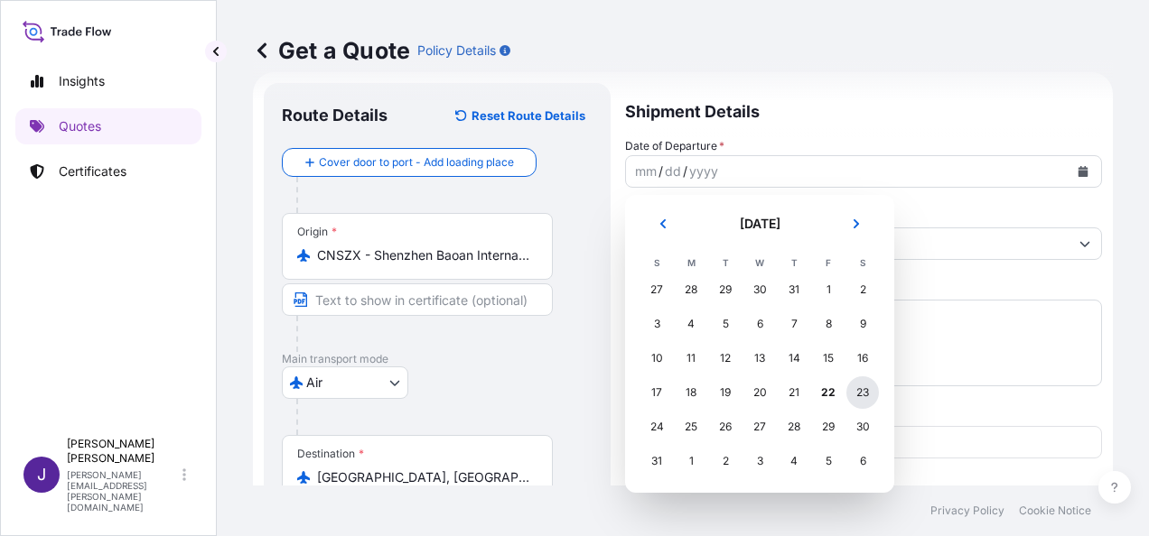
click at [863, 392] on div "23" at bounding box center [862, 393] width 33 height 33
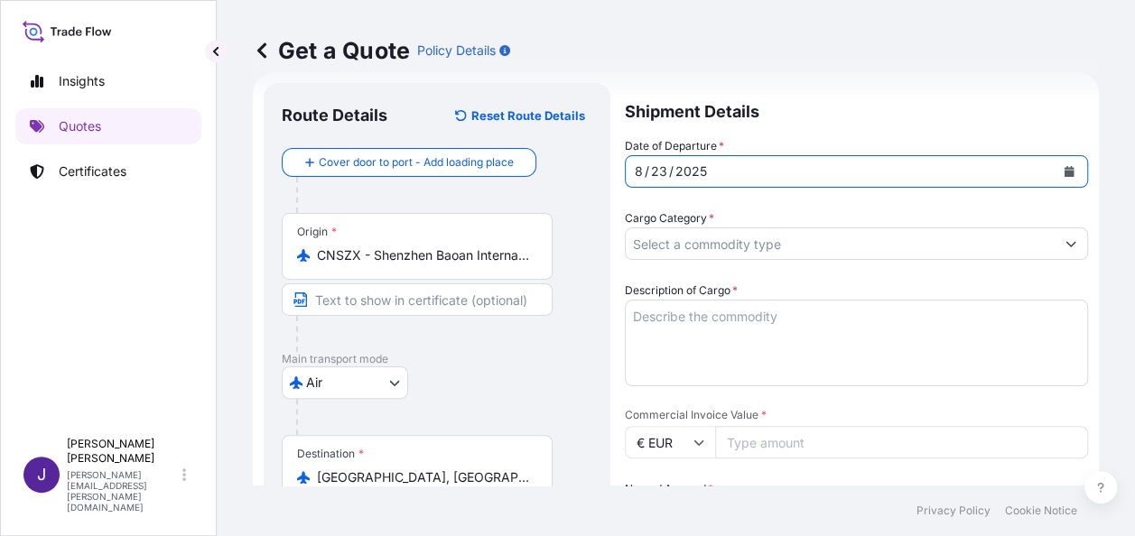
click at [743, 247] on input "Cargo Category *" at bounding box center [840, 244] width 429 height 33
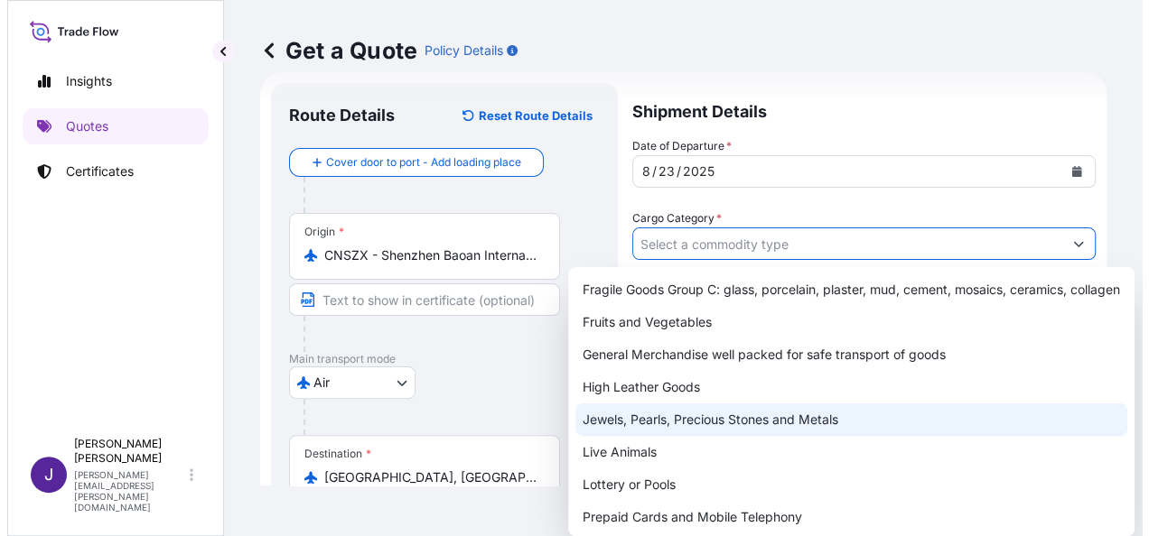
scroll to position [181, 0]
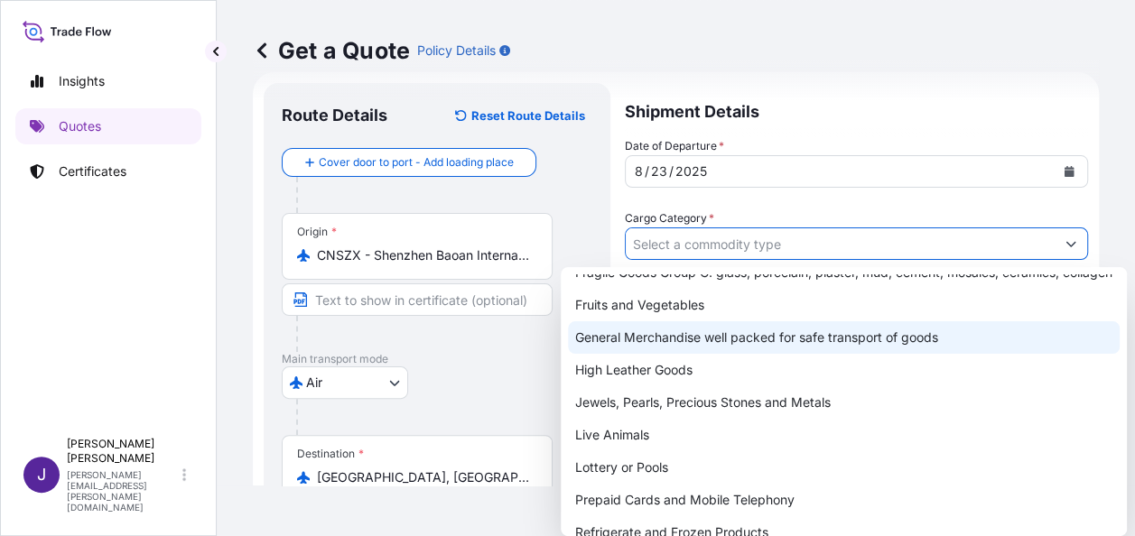
click at [650, 353] on div "General Merchandise well packed for safe transport of goods" at bounding box center [844, 337] width 552 height 33
type input "General Merchandise well packed for safe transport of goods"
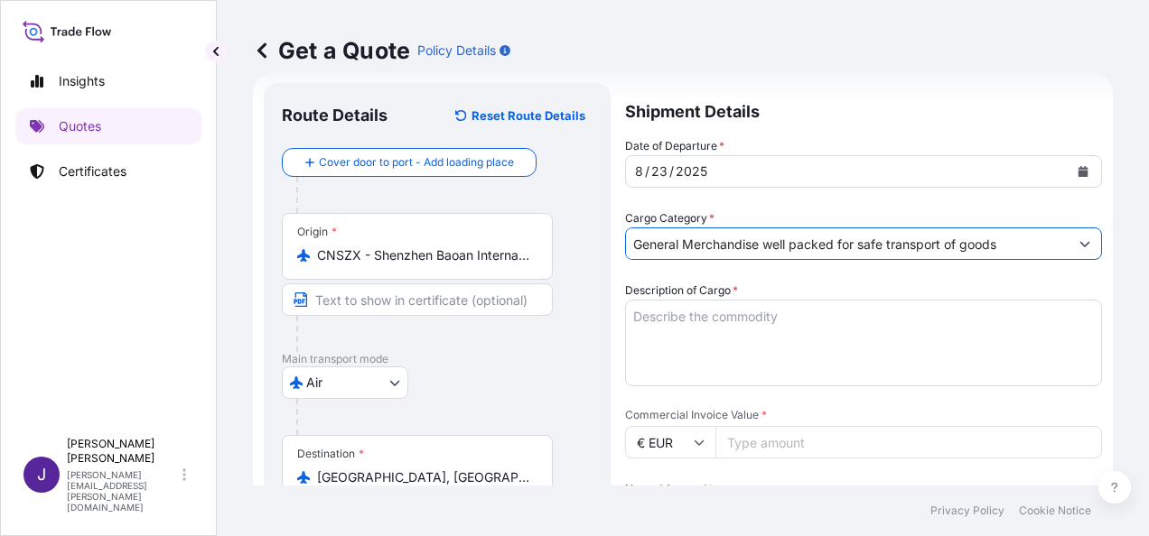
click at [679, 319] on textarea "Description of Cargo *" at bounding box center [863, 343] width 477 height 87
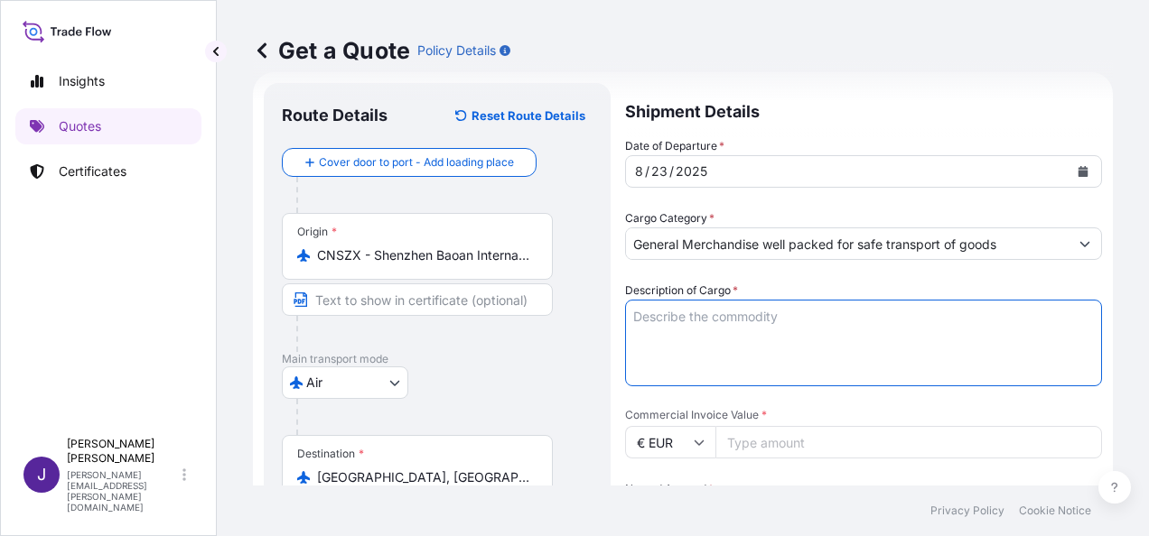
click at [704, 316] on textarea "Description of Cargo *" at bounding box center [863, 343] width 477 height 87
paste textarea "WATER TREATMENT."
type textarea "WATER TREATMENT."
click at [802, 451] on input "Commercial Invoice Value *" at bounding box center [908, 442] width 386 height 33
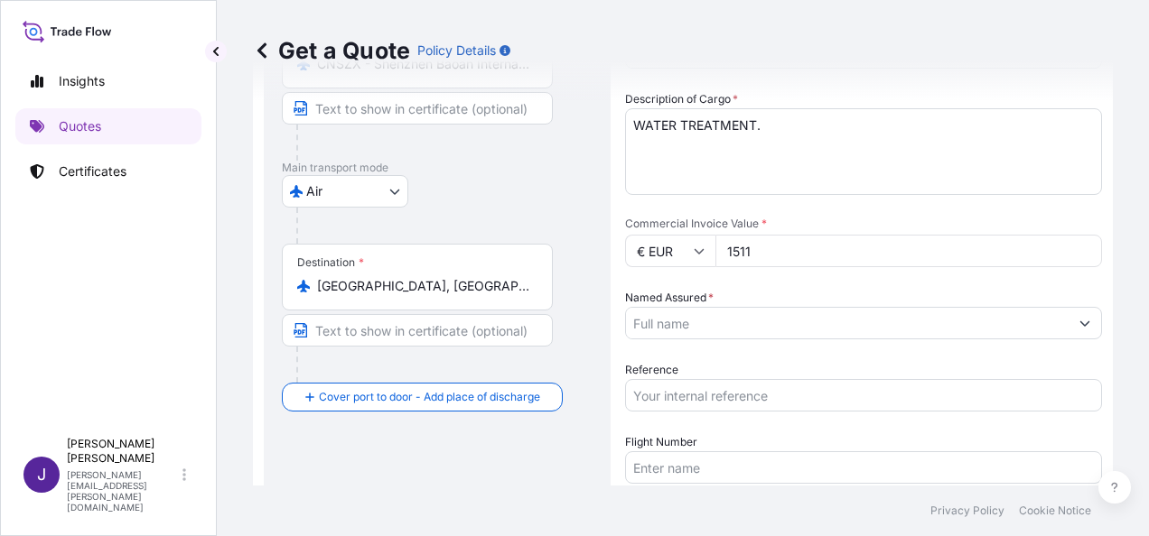
scroll to position [300, 0]
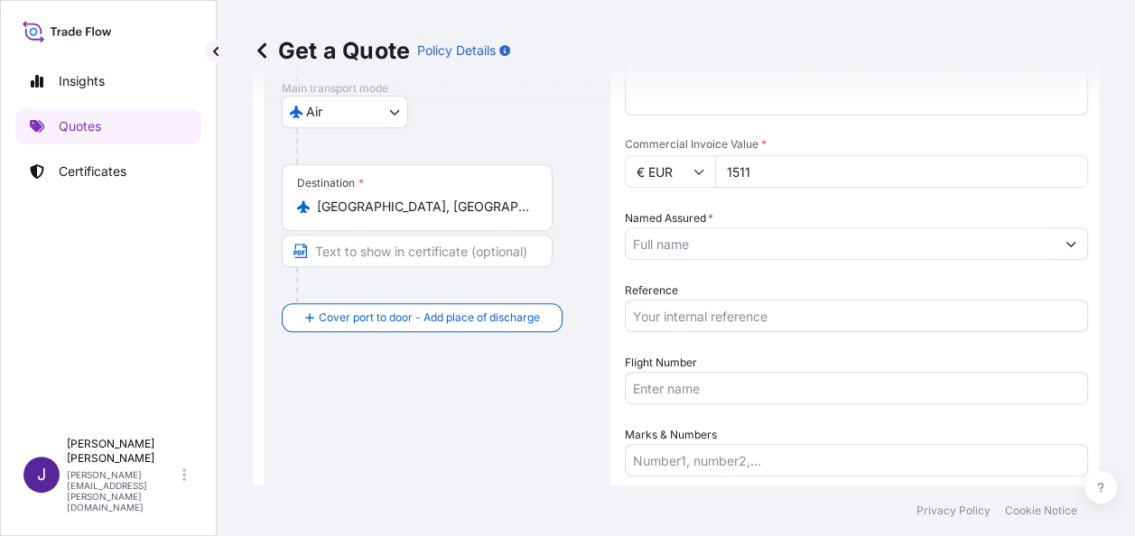
click at [780, 244] on input "Named Assured *" at bounding box center [840, 244] width 429 height 33
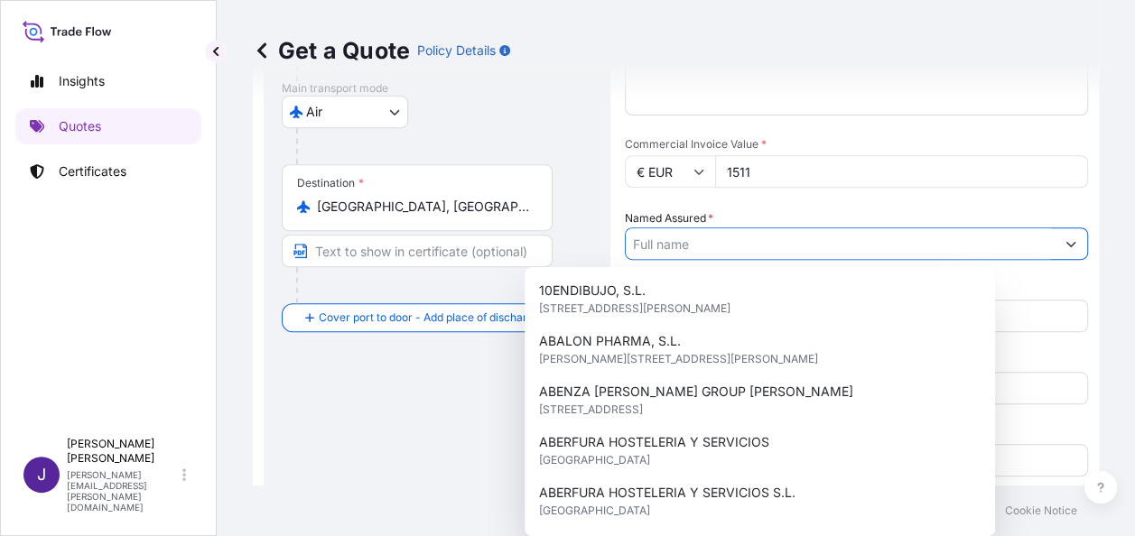
click at [777, 176] on input "1511" at bounding box center [901, 171] width 373 height 33
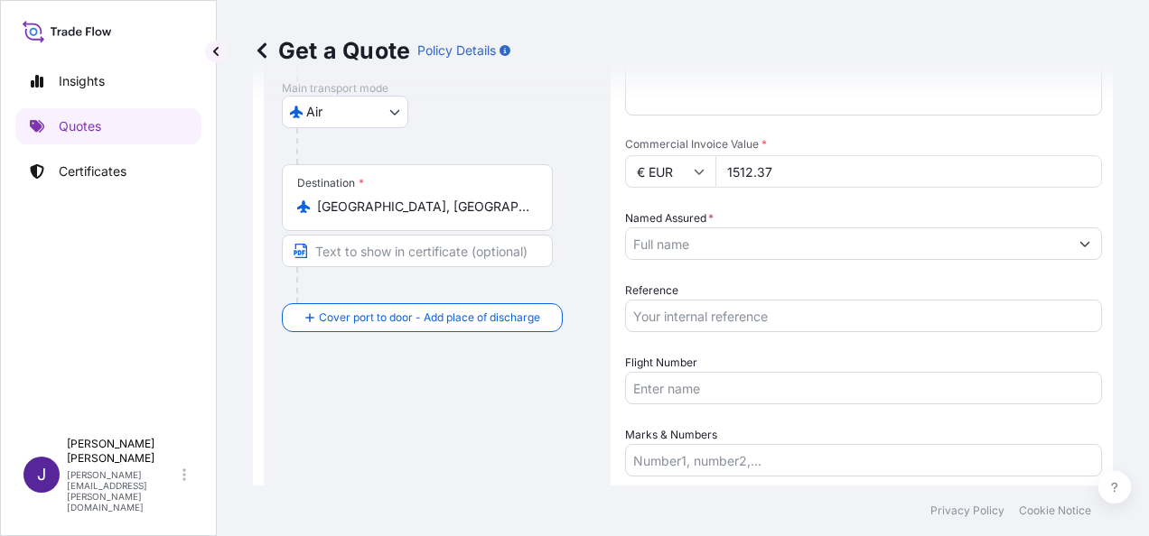
type input "1512.37"
click at [780, 254] on input "Named Assured *" at bounding box center [847, 244] width 442 height 33
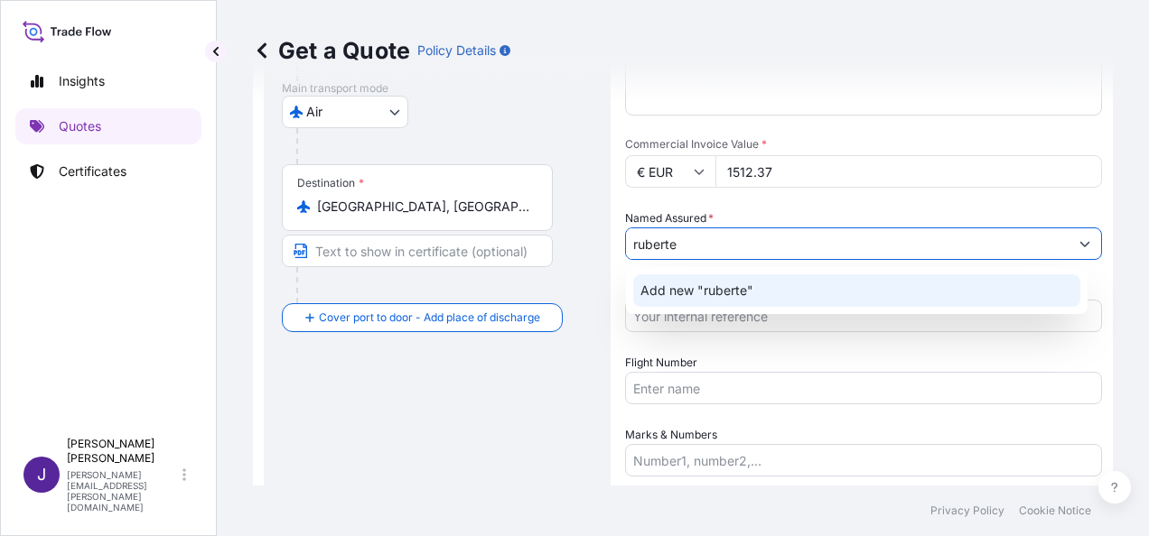
drag, startPoint x: 735, startPoint y: 253, endPoint x: 544, endPoint y: 256, distance: 191.4
click at [544, 256] on form "Route Details Reset Route Details Cover door to port - Add loading place Place …" at bounding box center [683, 211] width 860 height 821
paste input "[PERSON_NAME] (CIF: B50231380) POLIGONO CENTROVIA [STREET_ADDRESS][PERSON_NAME]…"
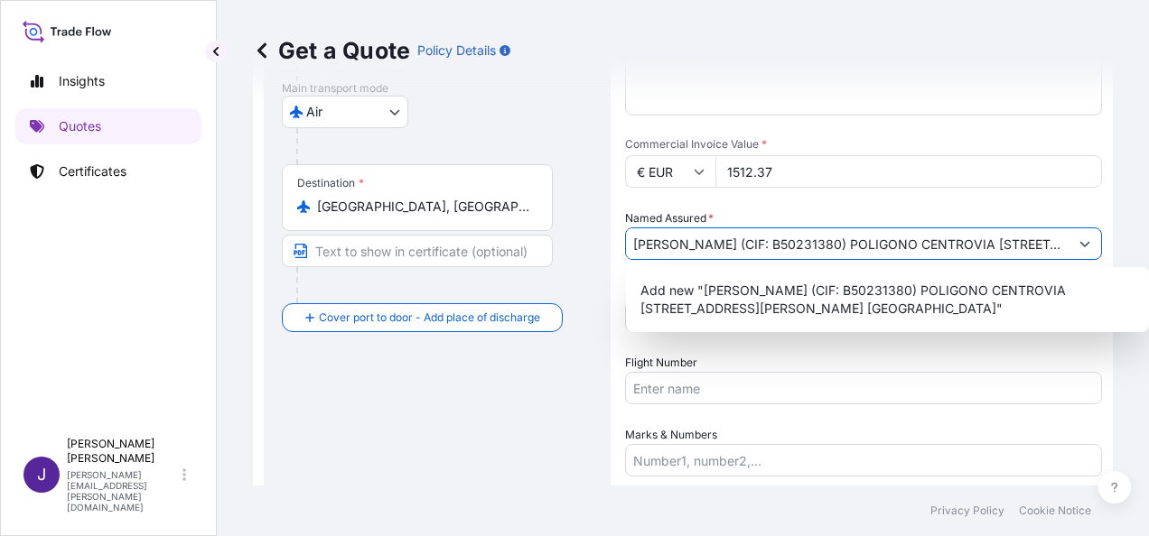
scroll to position [0, 331]
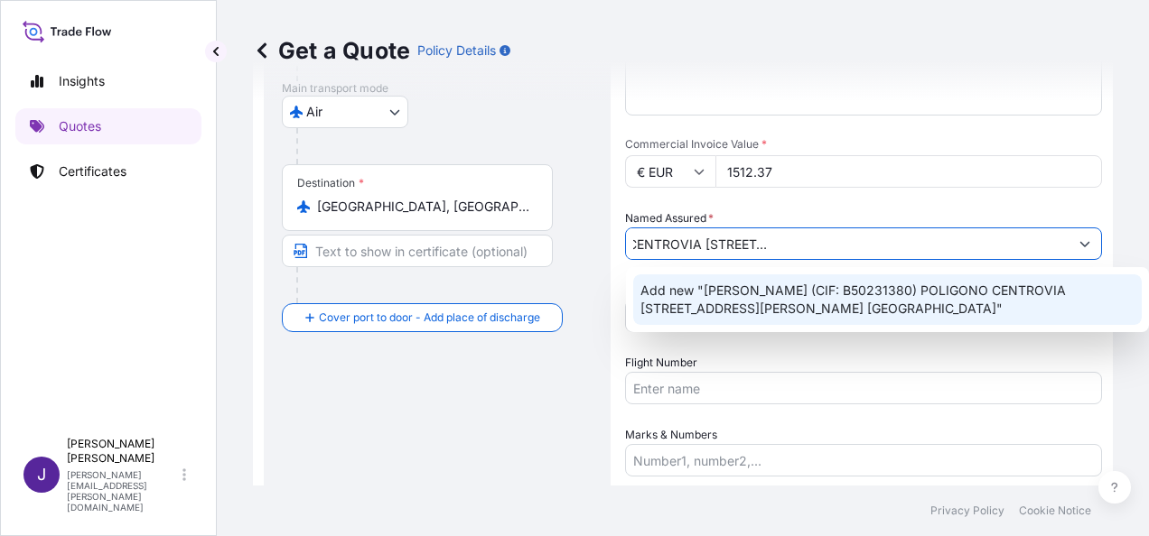
click at [777, 298] on span "Add new "[PERSON_NAME] (CIF: B50231380) POLIGONO CENTROVIA [STREET_ADDRESS][PER…" at bounding box center [887, 300] width 494 height 36
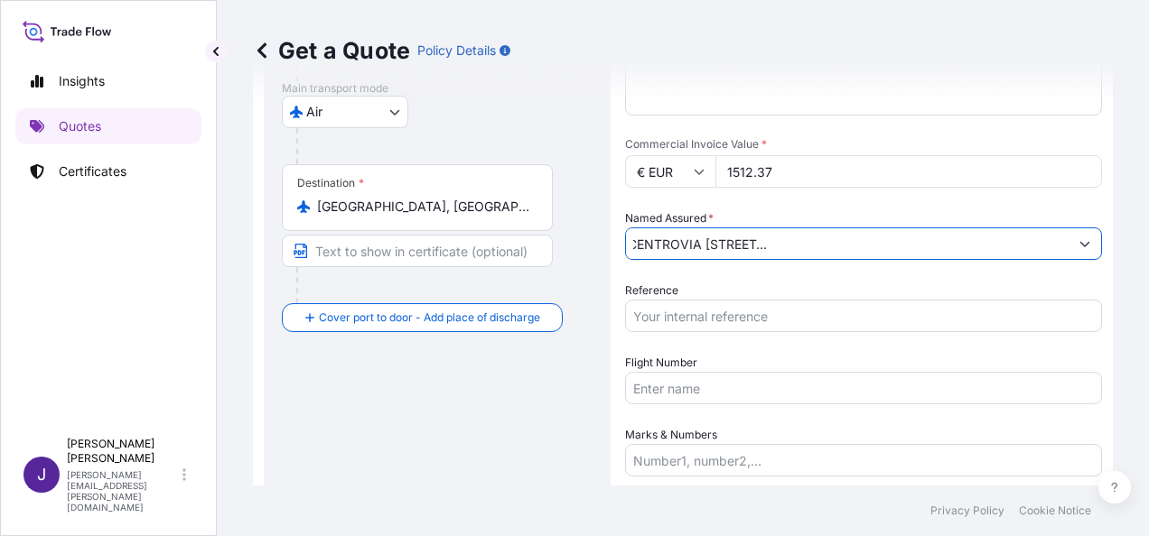
type input "[PERSON_NAME] (CIF: B50231380) POLIGONO CENTROVIA [STREET_ADDRESS][PERSON_NAME]…"
click at [755, 311] on input "Reference" at bounding box center [863, 316] width 477 height 33
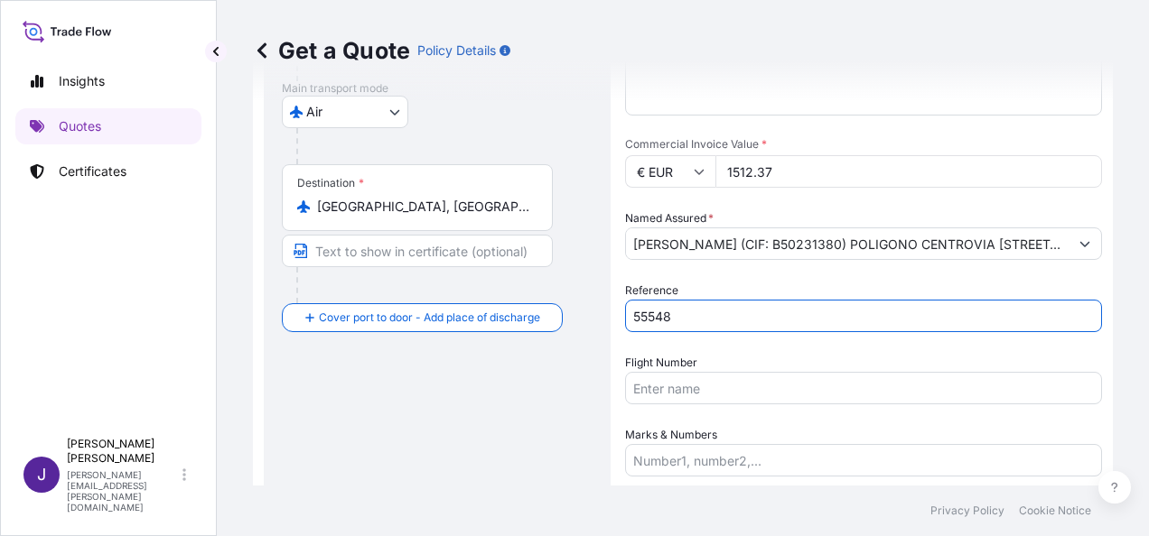
type input "55548"
drag, startPoint x: 814, startPoint y: 386, endPoint x: 811, endPoint y: 401, distance: 15.6
click at [813, 386] on input "Flight Number" at bounding box center [863, 388] width 477 height 33
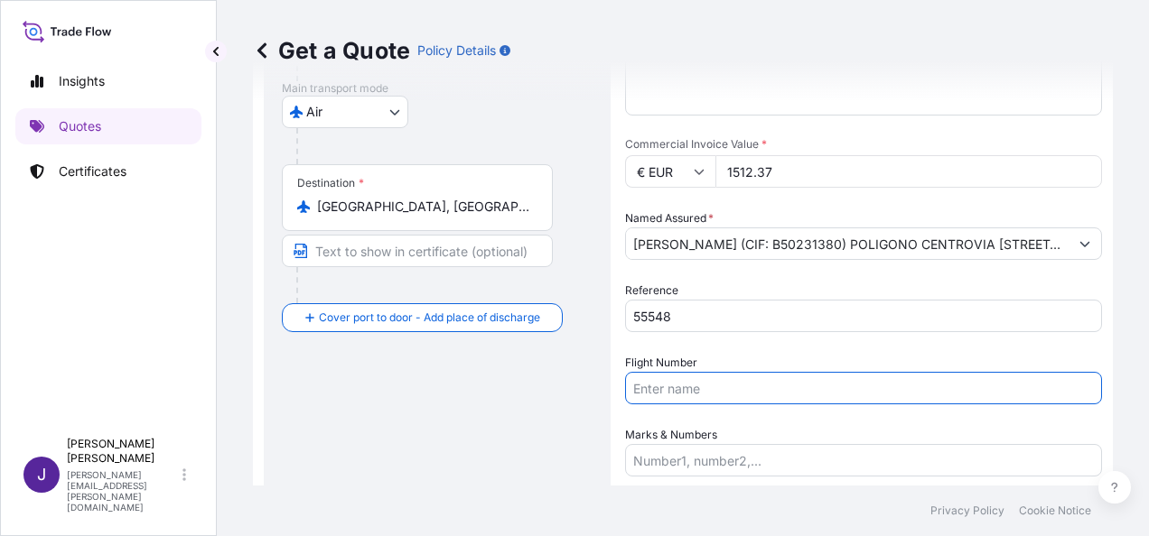
click at [665, 387] on input "Flight Number" at bounding box center [863, 388] width 477 height 33
paste input "AÉREO AWB 999-35414735"
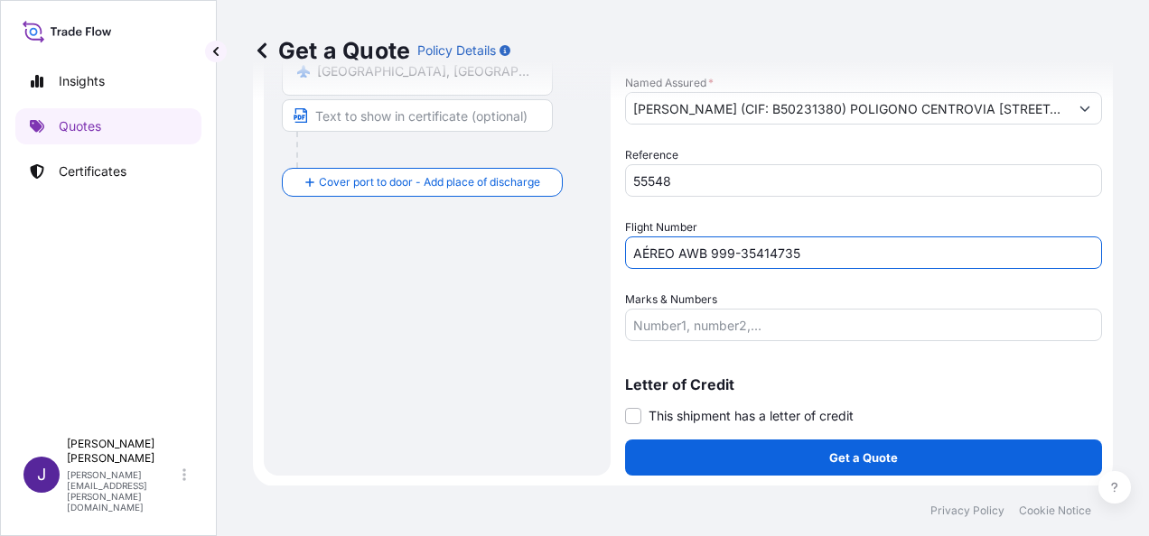
type input "AÉREO AWB 999-35414735"
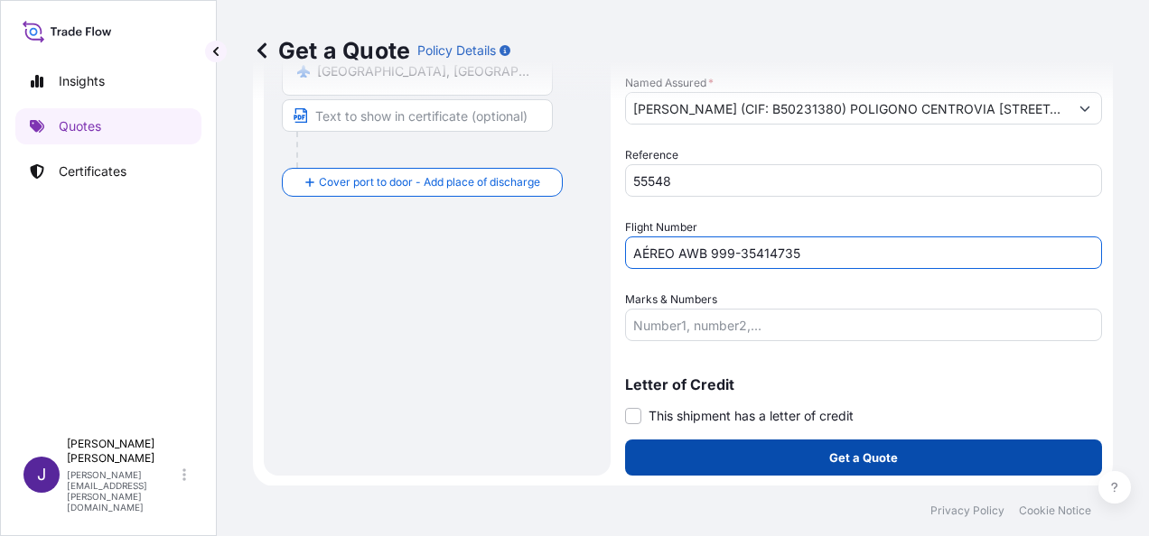
click at [842, 447] on button "Get a Quote" at bounding box center [863, 458] width 477 height 36
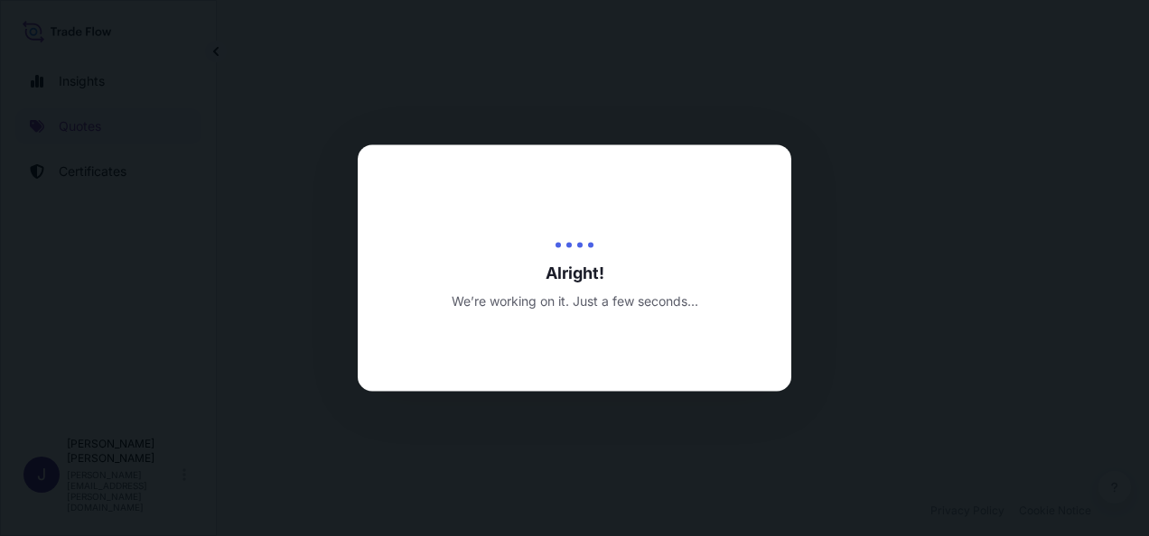
select select "Air"
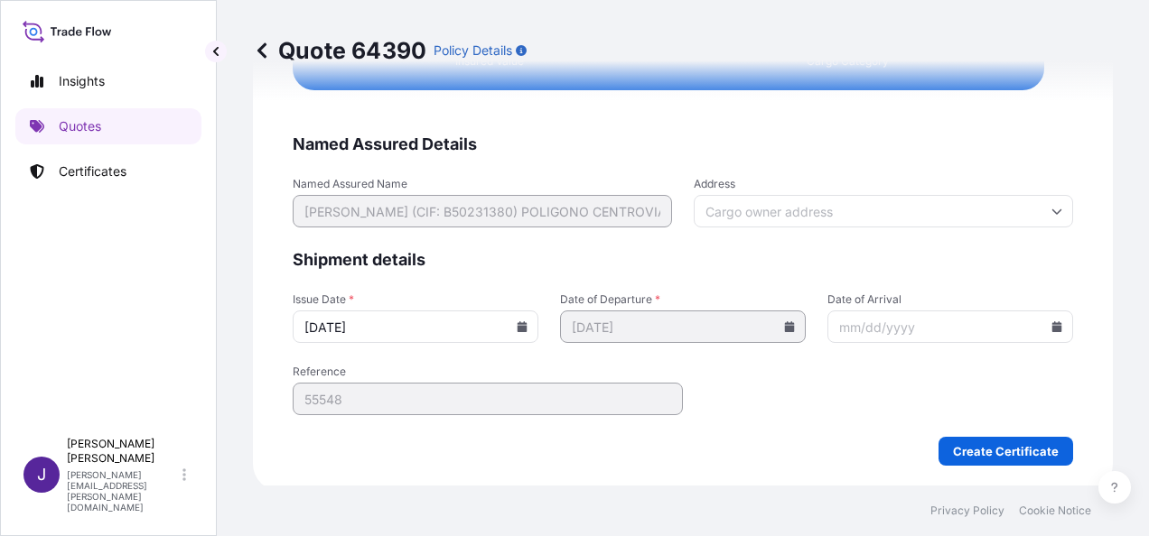
scroll to position [3380, 0]
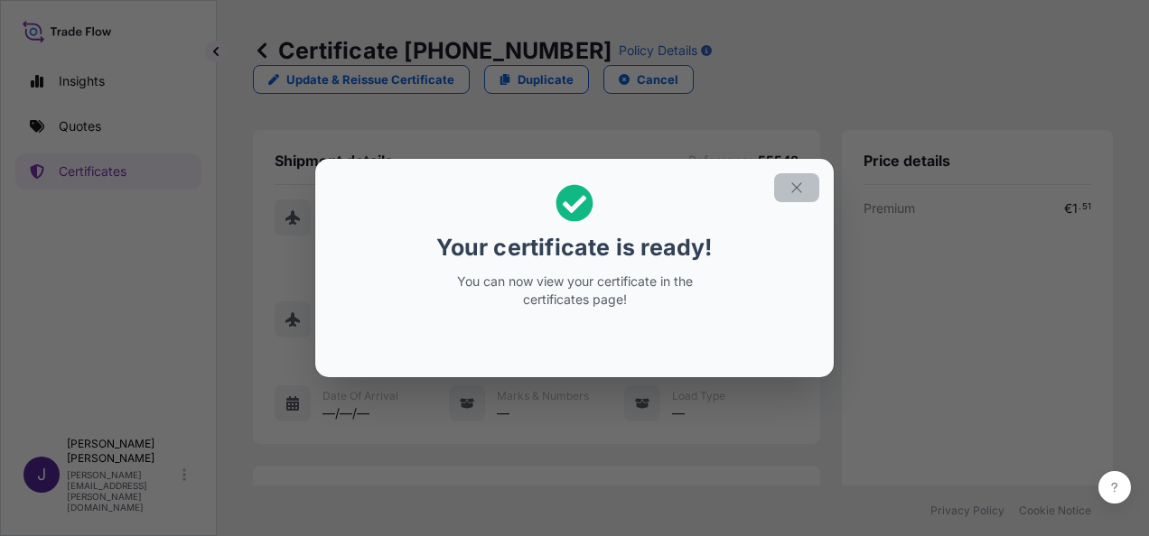
click at [795, 189] on icon "button" at bounding box center [796, 188] width 16 height 16
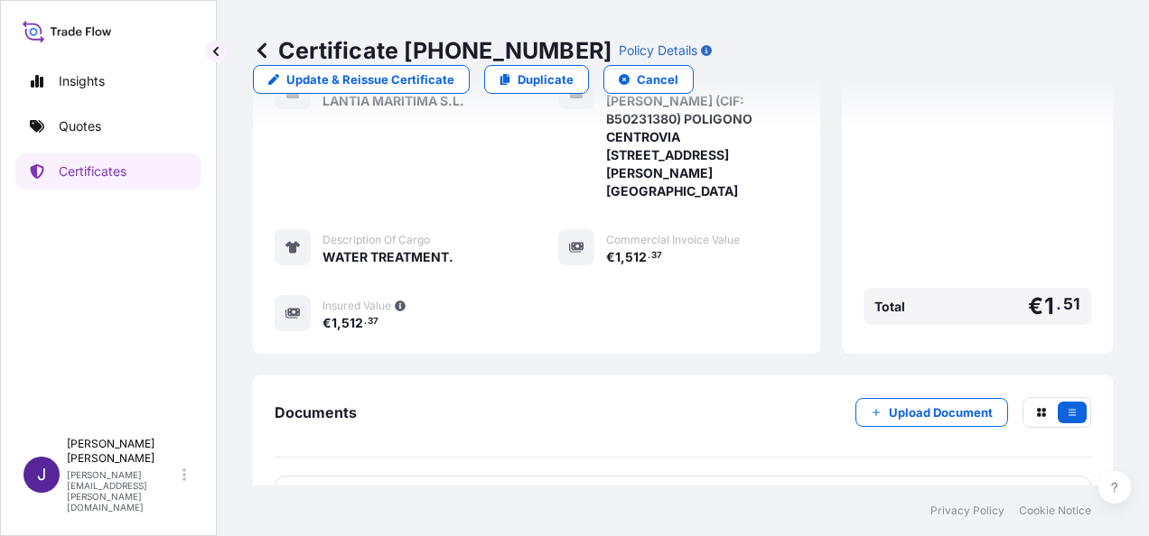
scroll to position [470, 0]
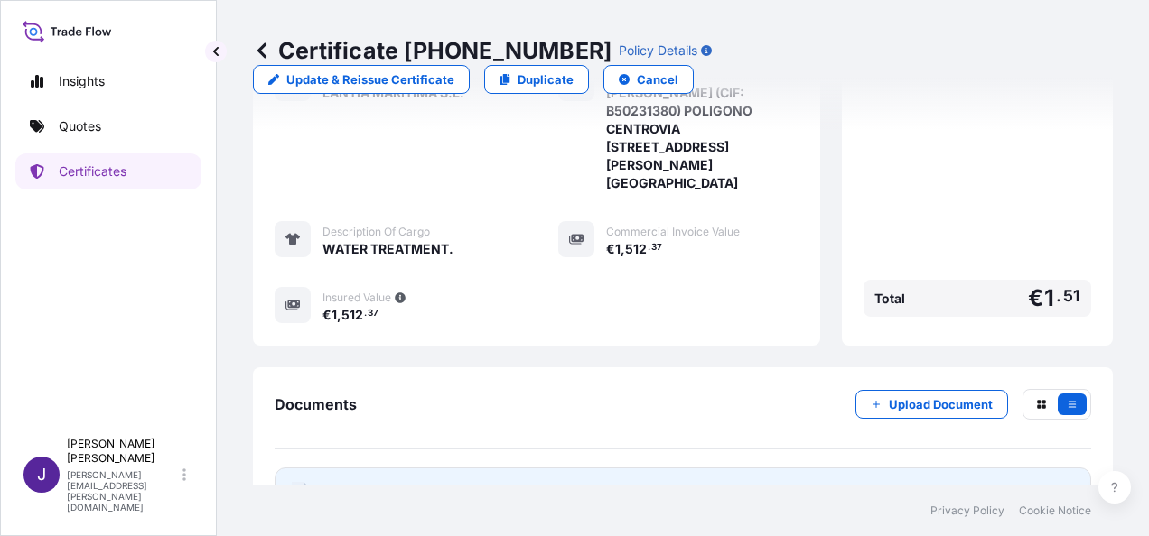
click at [572, 468] on link "PDF Certificate [DATE]" at bounding box center [682, 491] width 816 height 47
